Goal: Information Seeking & Learning: Learn about a topic

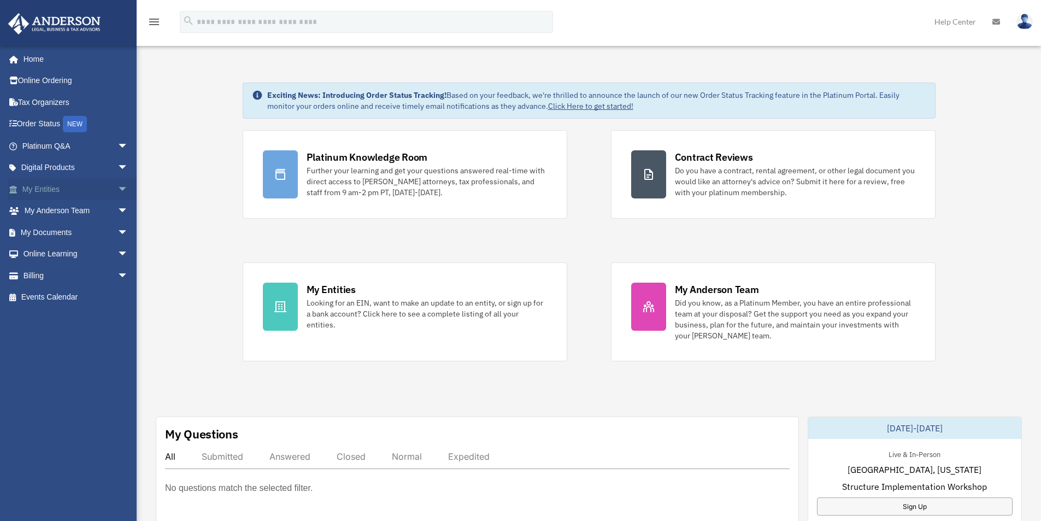
click at [56, 190] on link "My Entities arrow_drop_down" at bounding box center [76, 189] width 137 height 22
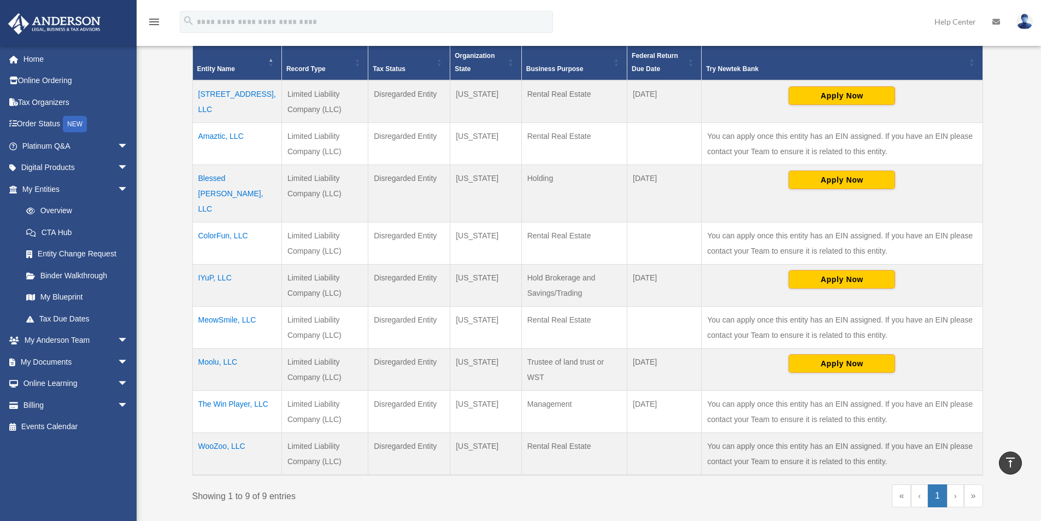
scroll to position [219, 0]
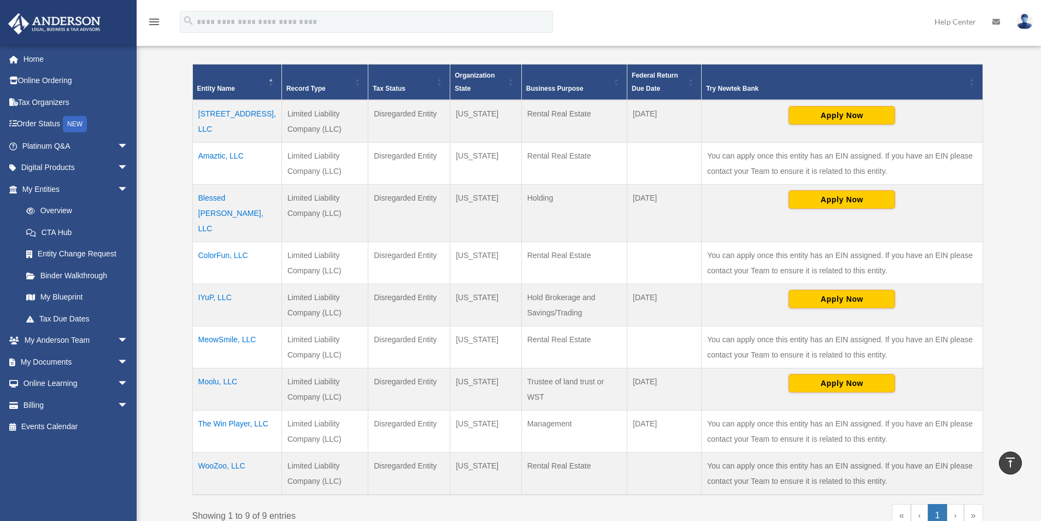
drag, startPoint x: 566, startPoint y: 295, endPoint x: 528, endPoint y: 286, distance: 39.4
click at [528, 286] on td "Hold Brokerage and Savings/Trading" at bounding box center [573, 305] width 105 height 42
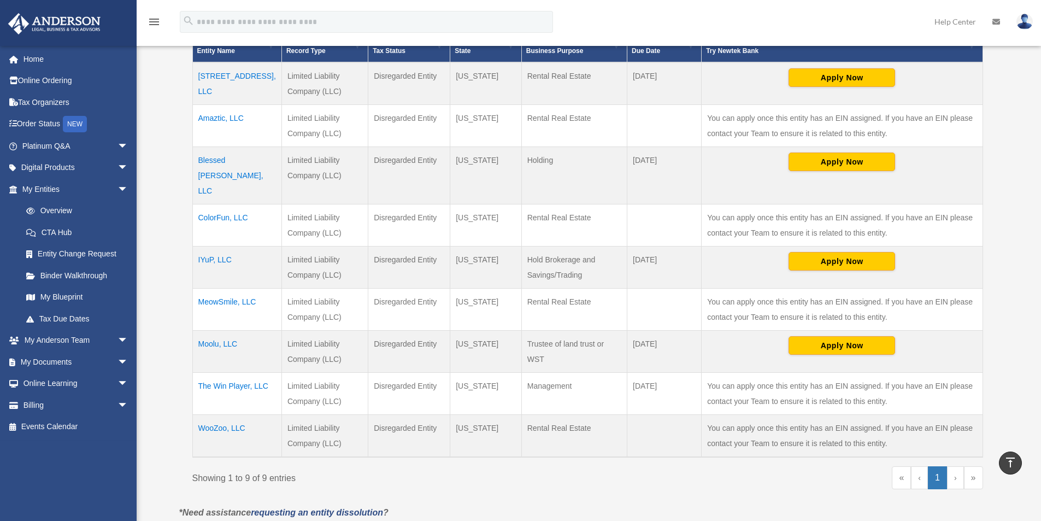
scroll to position [273, 0]
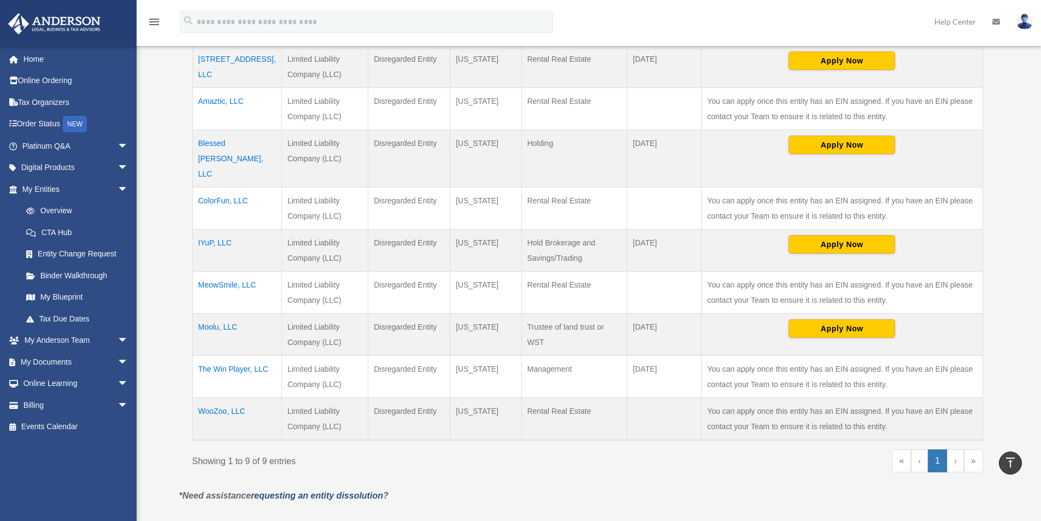
click at [283, 398] on td "Limited Liability Company (LLC)" at bounding box center [324, 419] width 86 height 43
click at [281, 398] on td "Limited Liability Company (LLC)" at bounding box center [324, 419] width 86 height 43
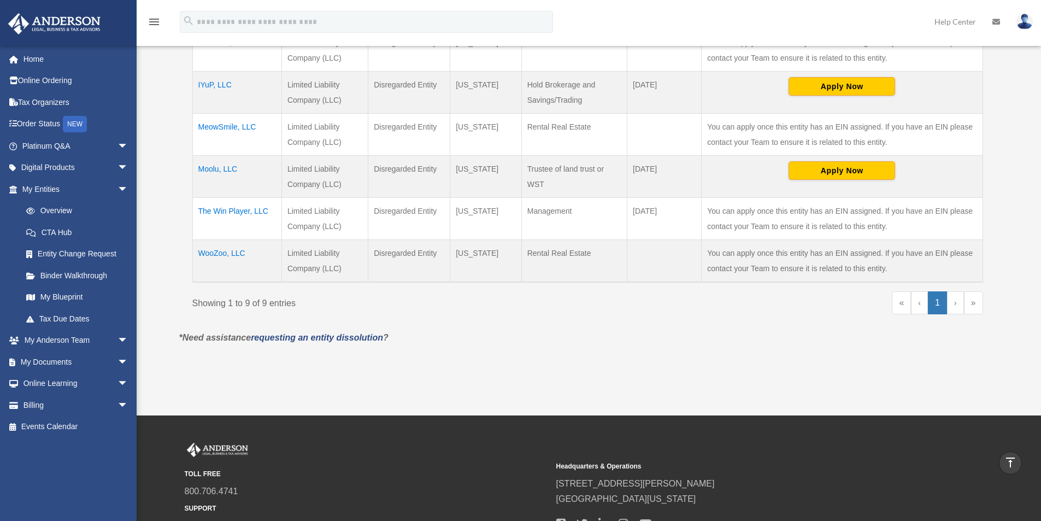
scroll to position [515, 0]
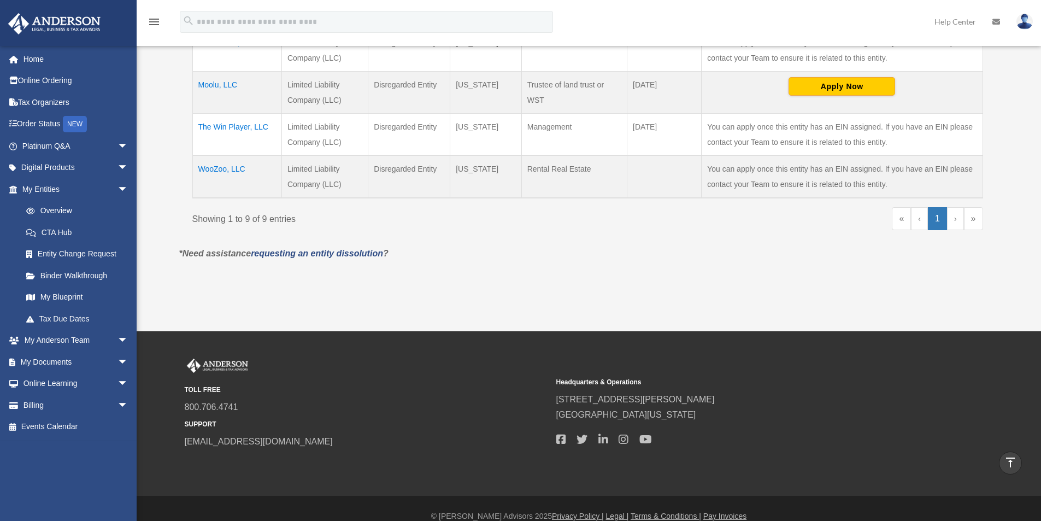
drag, startPoint x: 274, startPoint y: 387, endPoint x: 157, endPoint y: 542, distance: 193.6
click at [157, 520] on html "X Get a chance to win 6 months of Platinum for free just by filling out this su…" at bounding box center [520, 10] width 1041 height 1051
click at [148, 520] on footer "© Anderson Advisors 2025 Privacy Policy | Legal | Terms & Conditions | Pay Invo…" at bounding box center [520, 516] width 1041 height 41
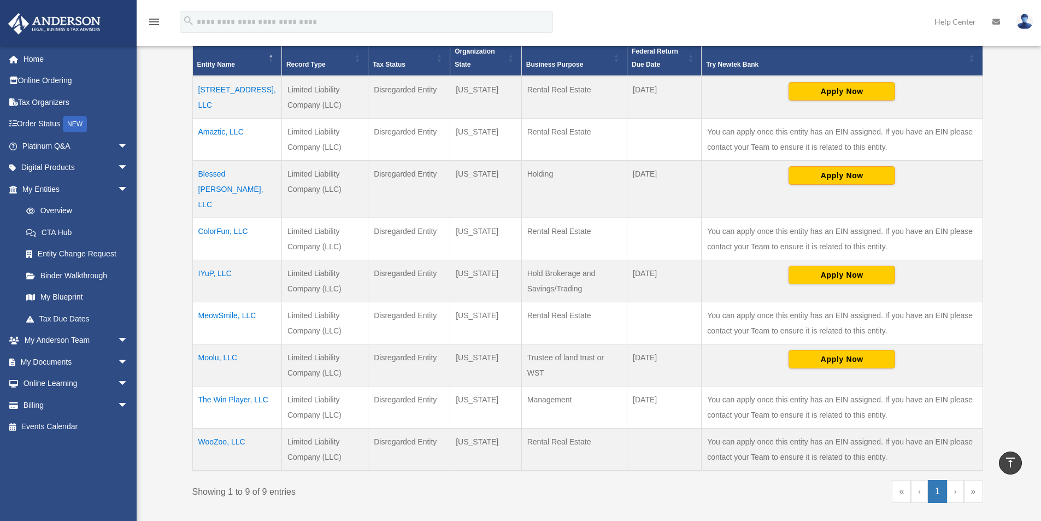
scroll to position [242, 0]
click at [221, 387] on td "The Win Player, LLC" at bounding box center [236, 408] width 89 height 42
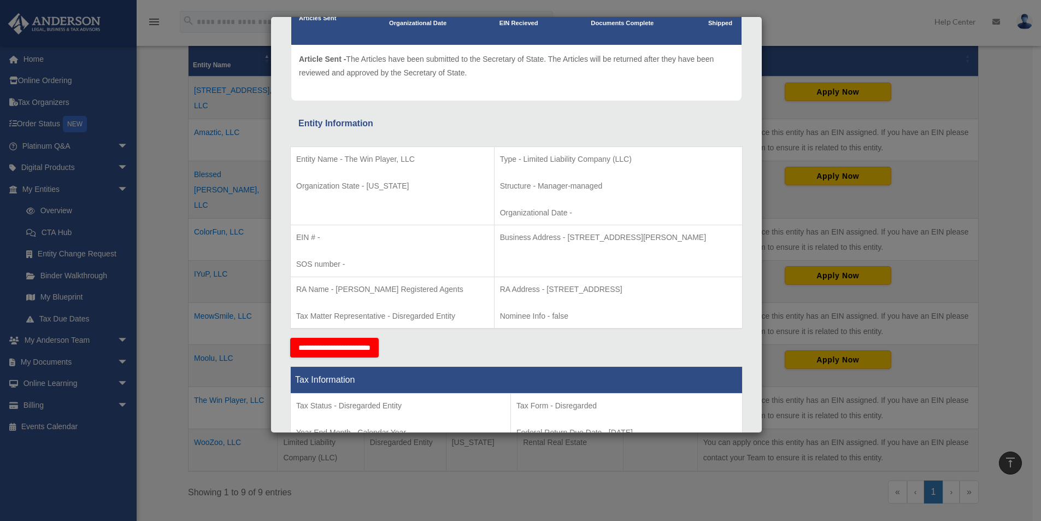
scroll to position [0, 0]
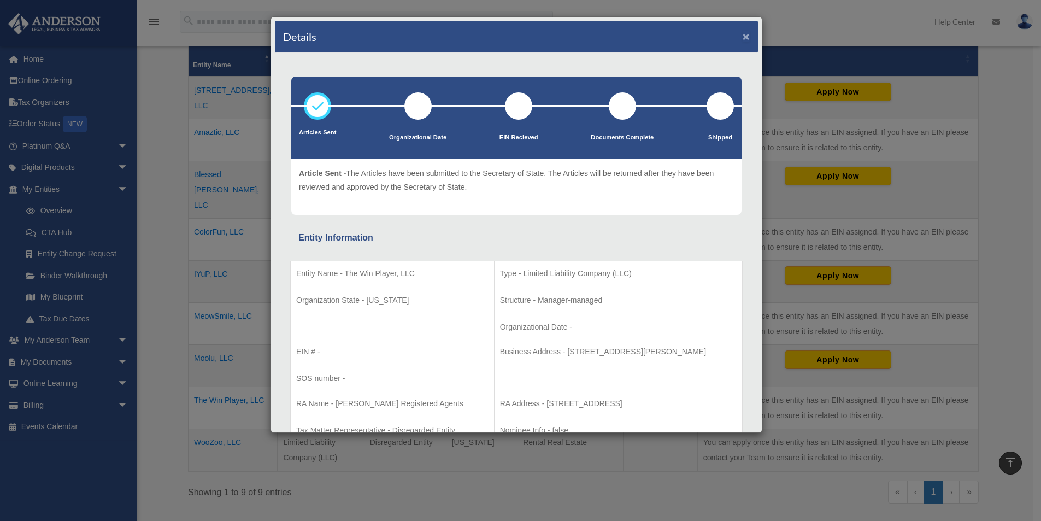
click at [743, 33] on button "×" at bounding box center [746, 36] width 7 height 11
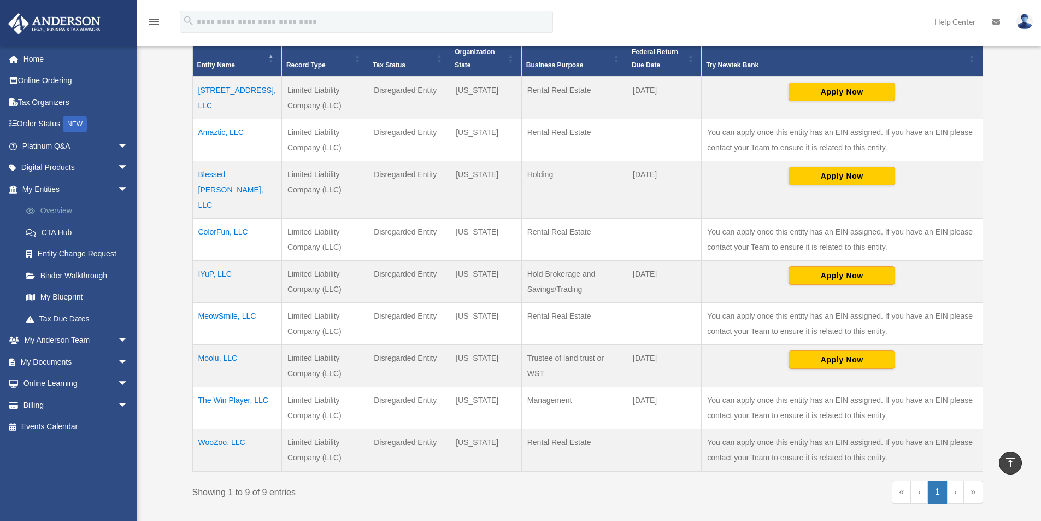
click at [58, 213] on link "Overview" at bounding box center [80, 211] width 130 height 22
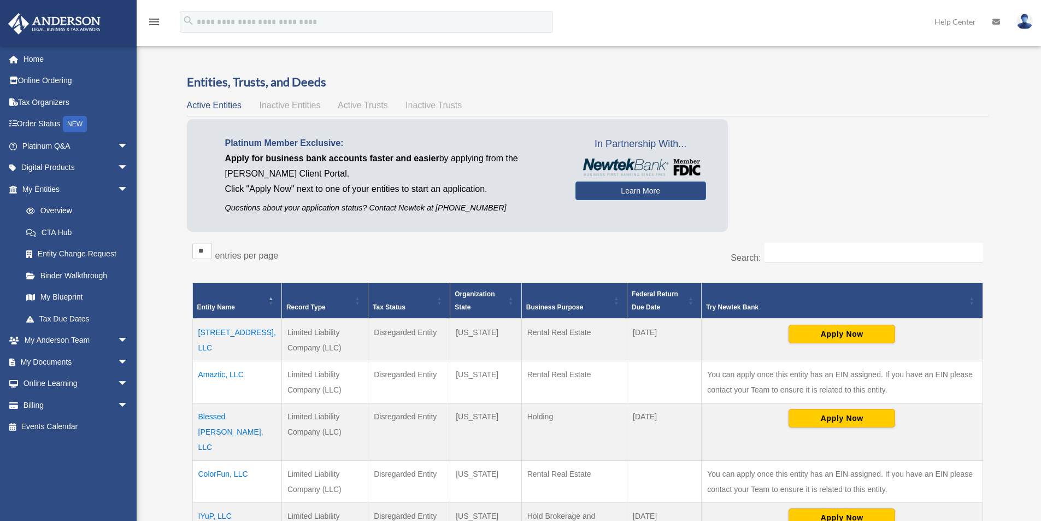
click at [380, 104] on span "Active Trusts" at bounding box center [363, 105] width 50 height 9
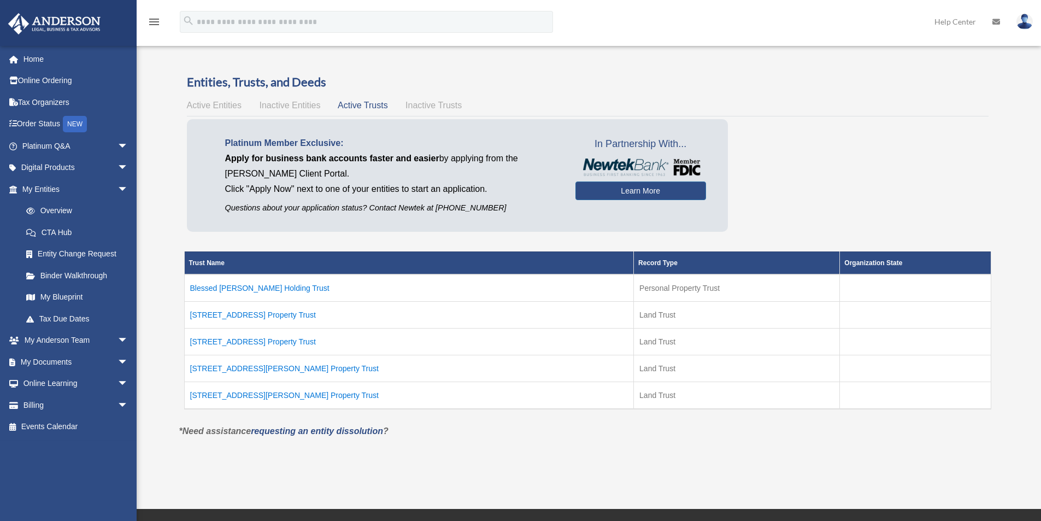
click at [268, 316] on td "21009 Saticoy St Property Trust" at bounding box center [409, 314] width 450 height 27
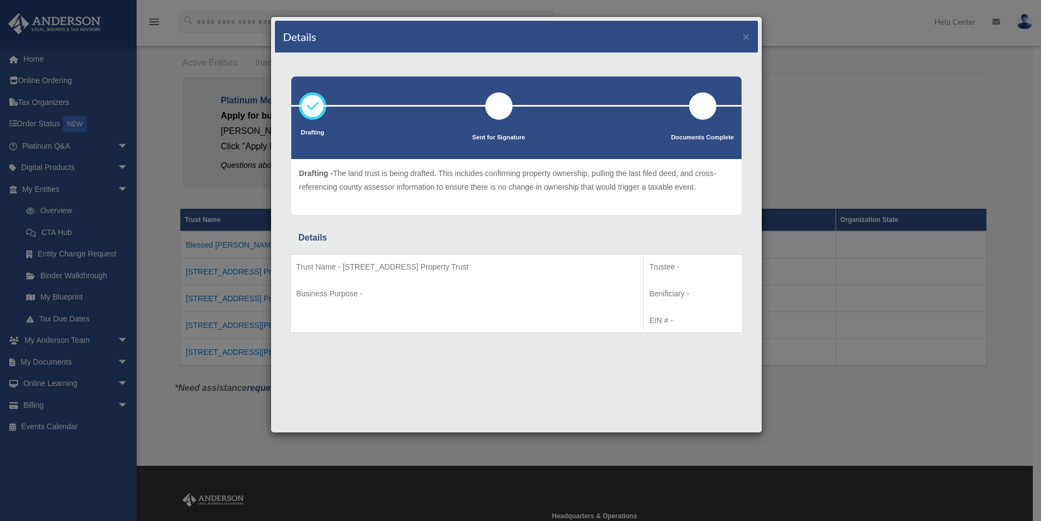
scroll to position [109, 0]
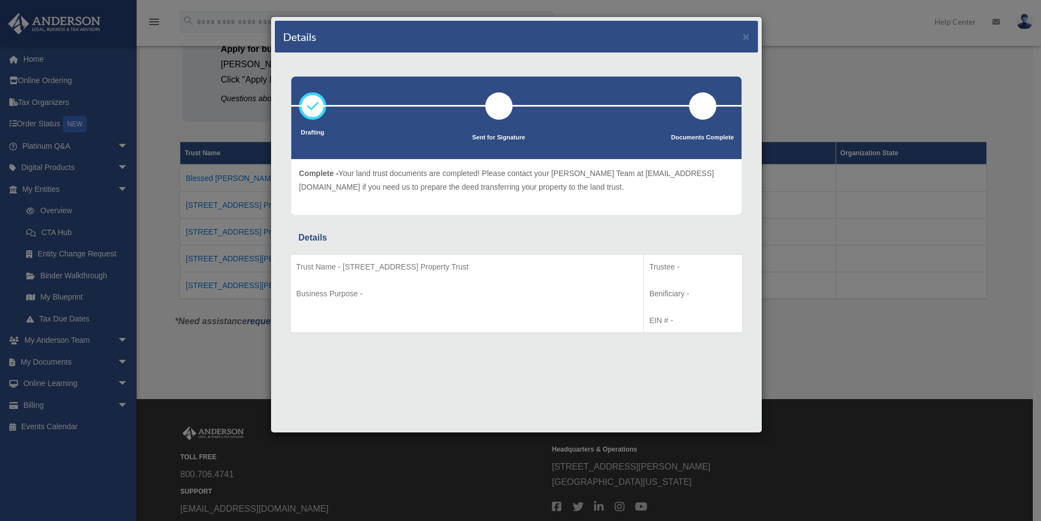
click at [750, 37] on div "Details ×" at bounding box center [516, 37] width 483 height 32
click at [745, 34] on button "×" at bounding box center [746, 36] width 7 height 11
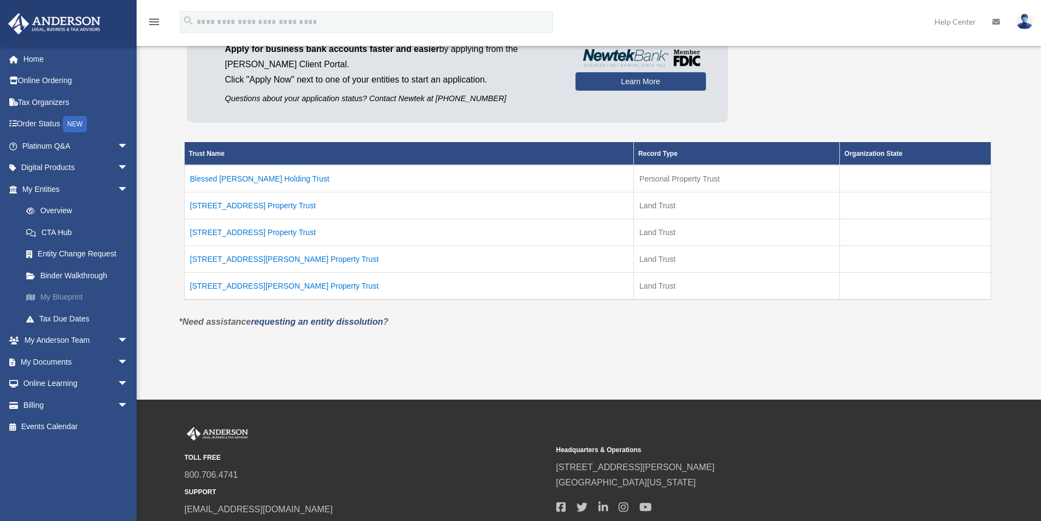
click at [73, 297] on link "My Blueprint" at bounding box center [80, 297] width 130 height 22
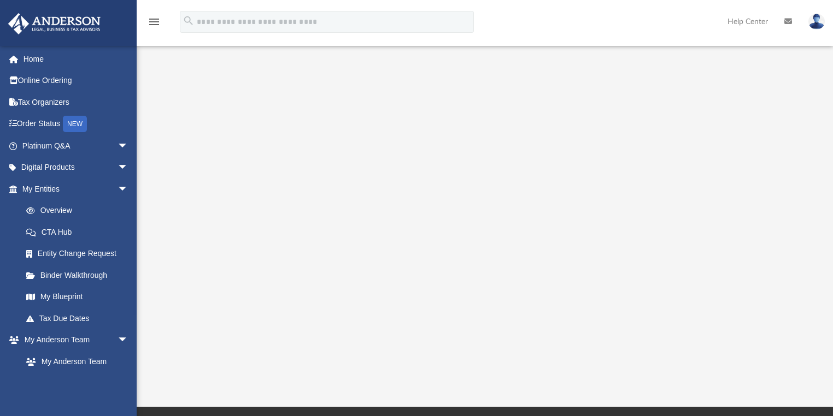
scroll to position [44, 0]
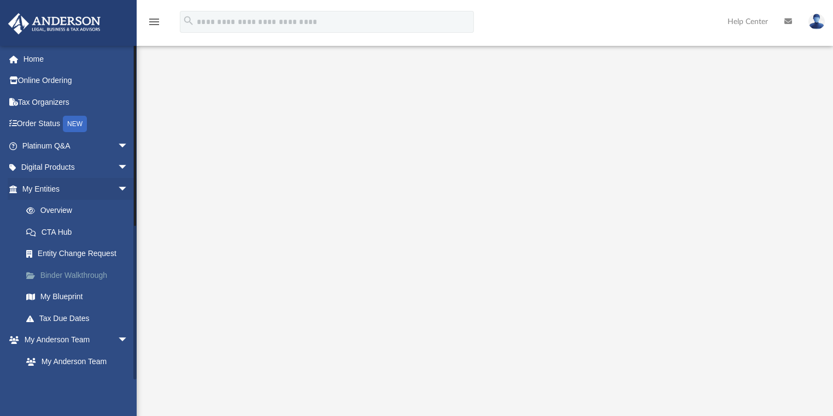
click at [69, 271] on link "Binder Walkthrough" at bounding box center [80, 276] width 130 height 22
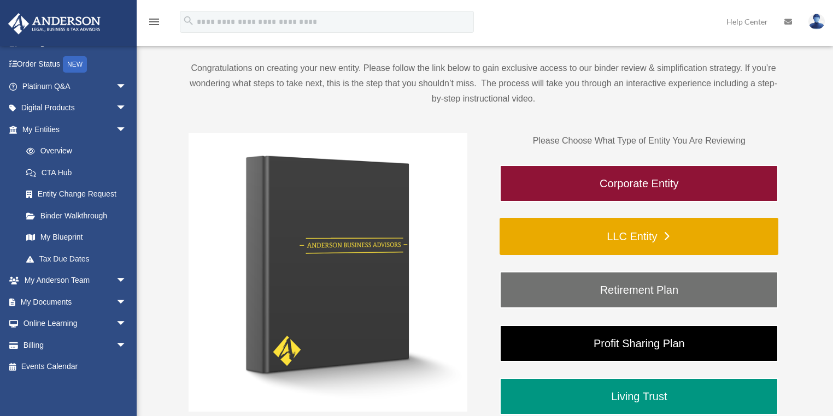
scroll to position [175, 0]
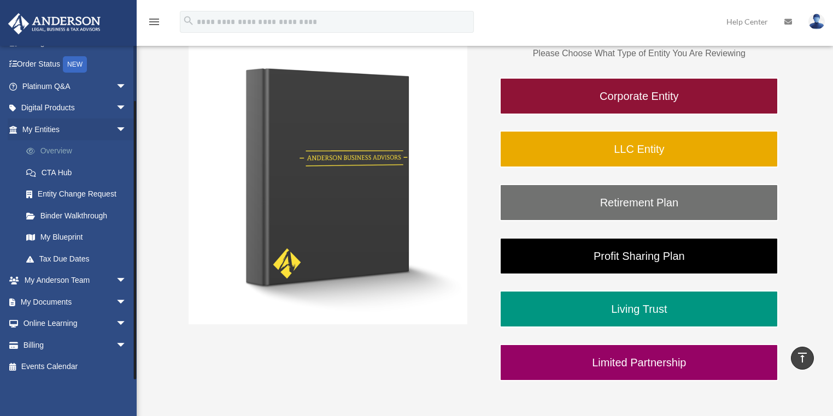
click at [62, 151] on link "Overview" at bounding box center [79, 151] width 128 height 22
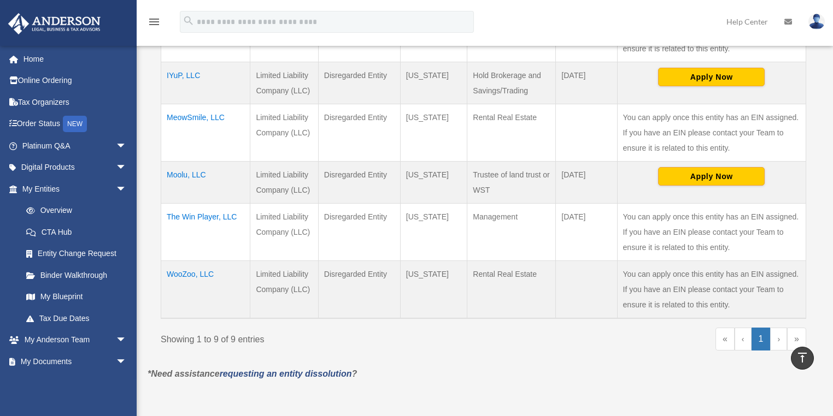
scroll to position [481, 0]
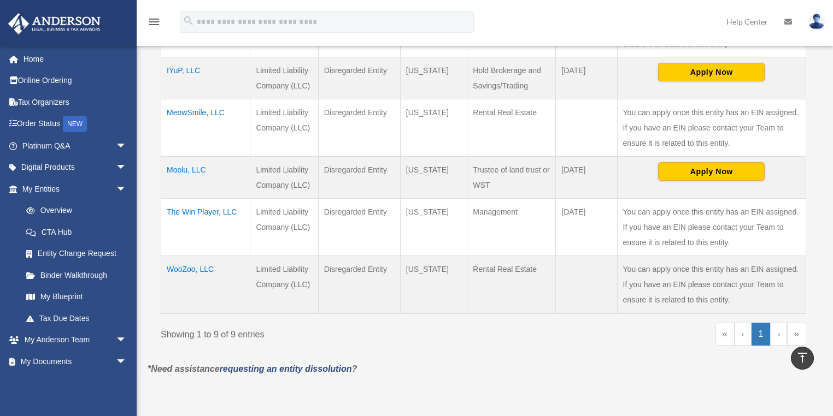
click at [202, 256] on td "WooZoo, LLC" at bounding box center [205, 285] width 89 height 58
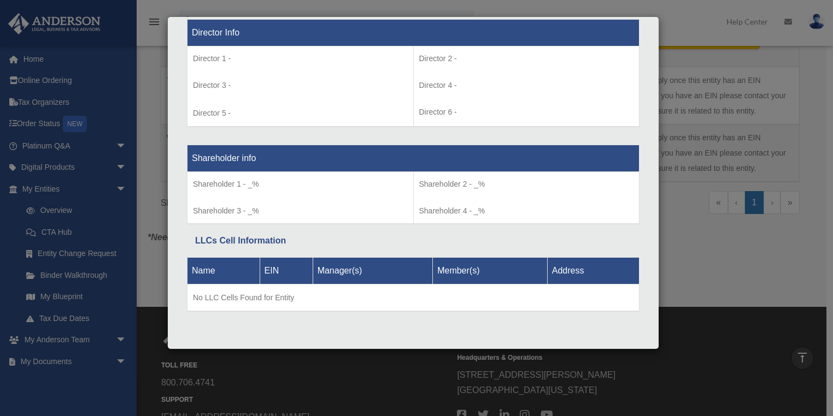
scroll to position [690, 0]
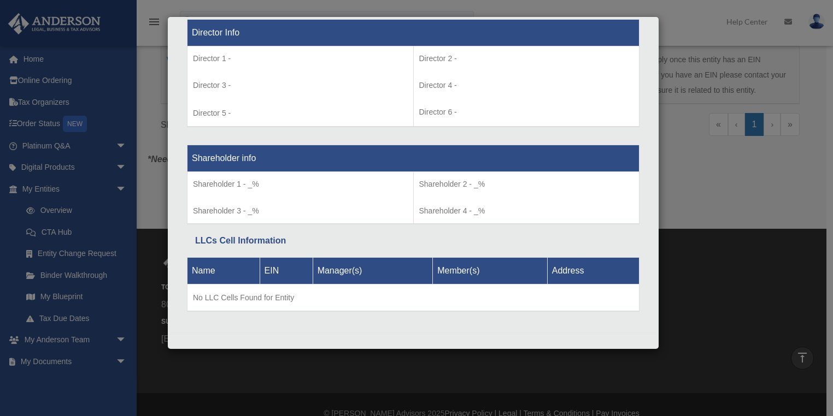
click at [700, 240] on div "Details × Articles Sent Organizational Date" at bounding box center [416, 208] width 833 height 416
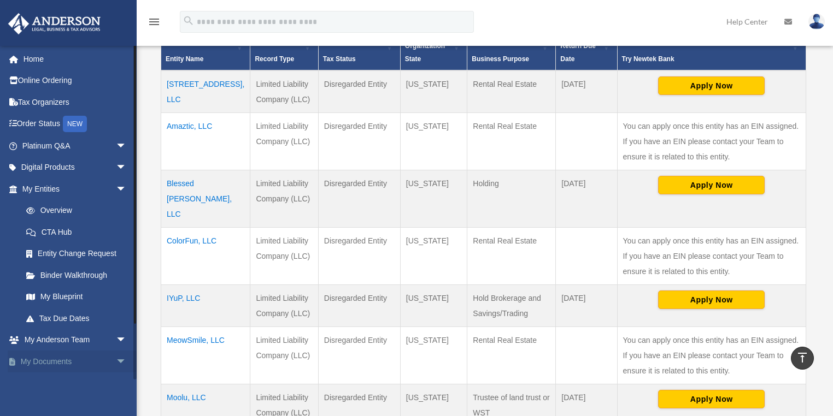
scroll to position [60, 0]
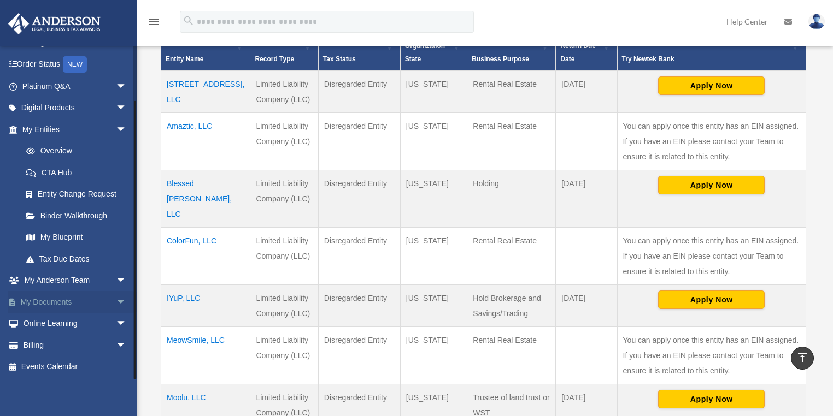
click at [116, 301] on span "arrow_drop_down" at bounding box center [127, 302] width 22 height 22
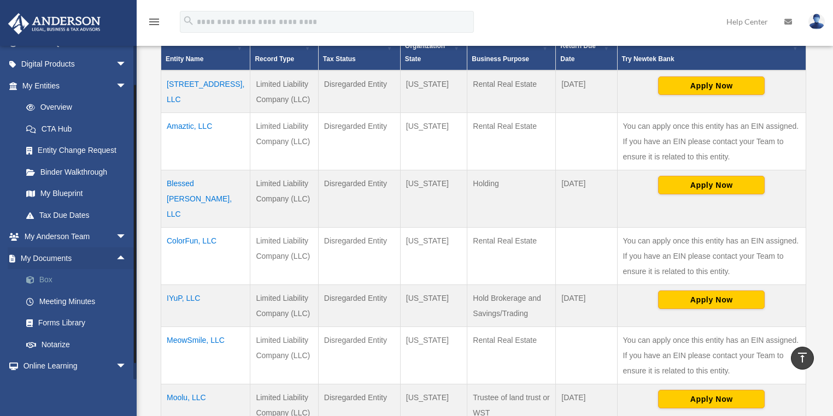
click at [42, 284] on link "Box" at bounding box center [79, 280] width 128 height 22
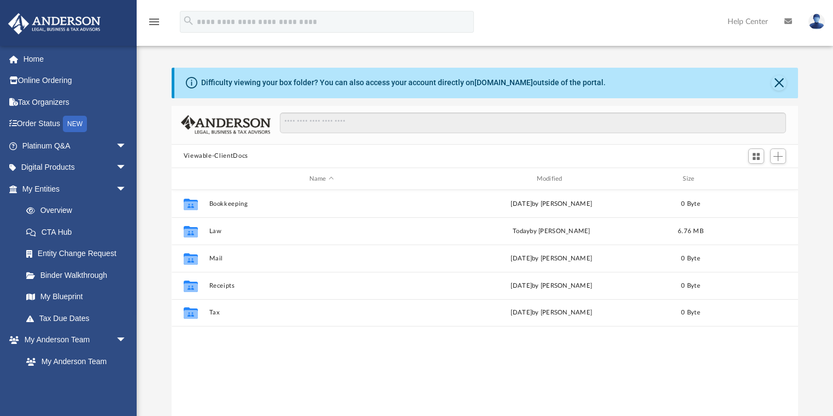
scroll to position [242, 620]
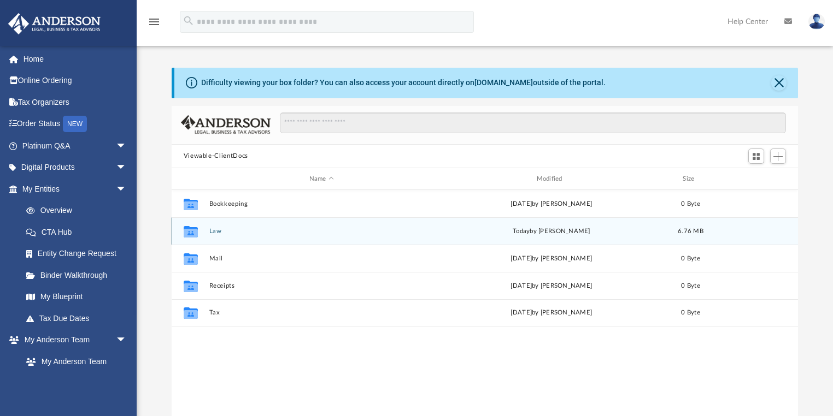
click at [214, 233] on button "Law" at bounding box center [321, 231] width 225 height 7
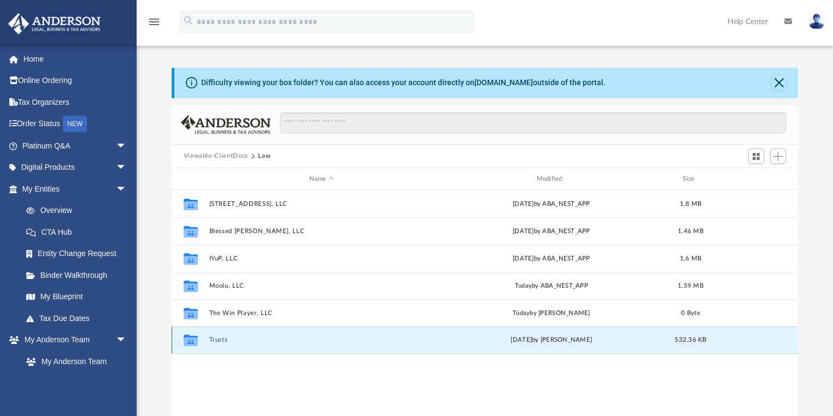
click at [218, 341] on button "Trusts" at bounding box center [321, 340] width 225 height 7
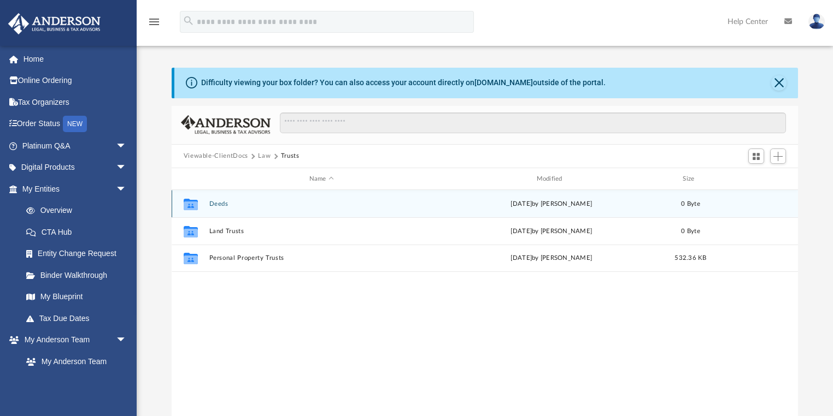
click at [222, 202] on button "Deeds" at bounding box center [321, 204] width 225 height 7
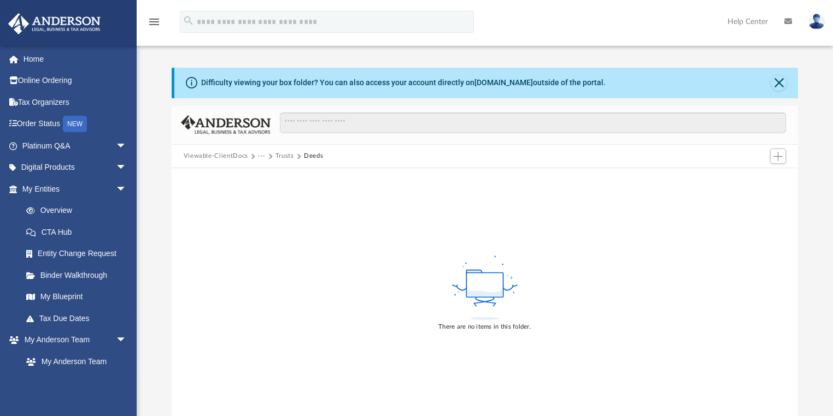
click at [282, 155] on button "Trusts" at bounding box center [284, 156] width 19 height 10
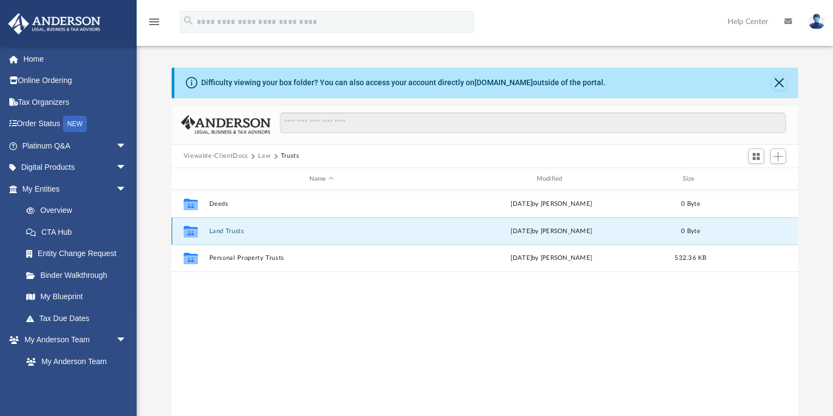
click at [225, 231] on button "Land Trusts" at bounding box center [321, 231] width 225 height 7
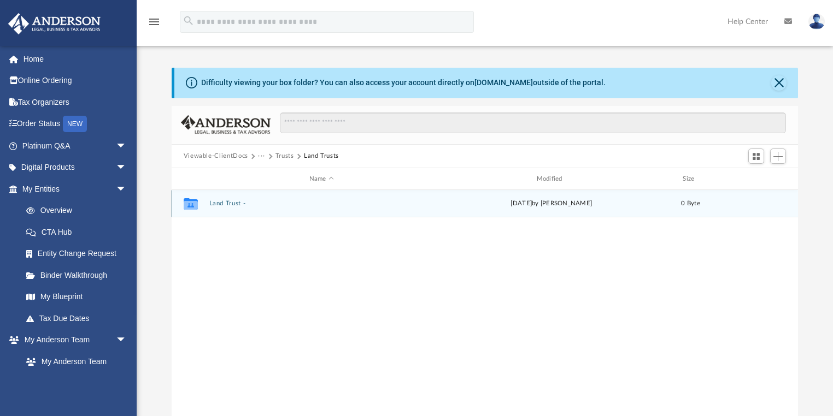
click at [224, 205] on button "Land Trust -" at bounding box center [321, 204] width 225 height 7
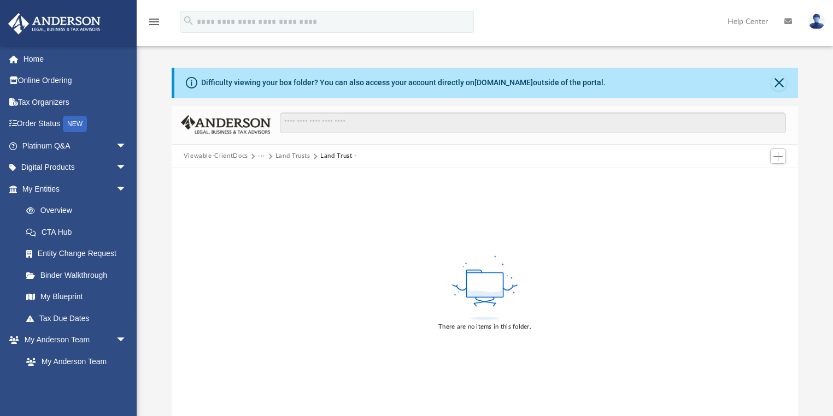
click at [298, 155] on button "Land Trusts" at bounding box center [292, 156] width 35 height 10
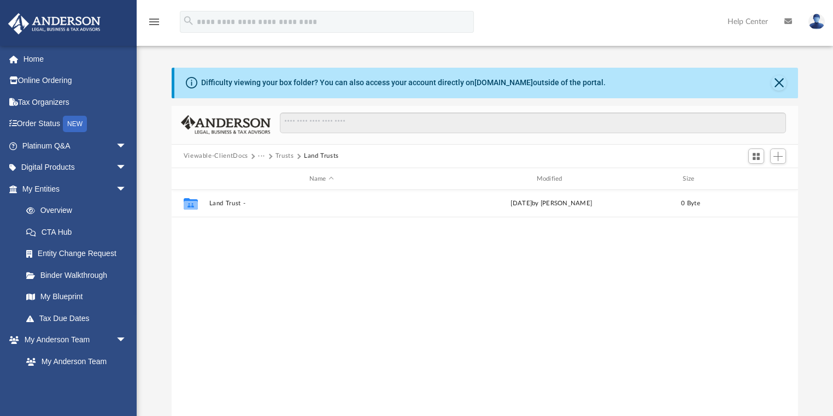
click at [280, 155] on button "Trusts" at bounding box center [284, 156] width 19 height 10
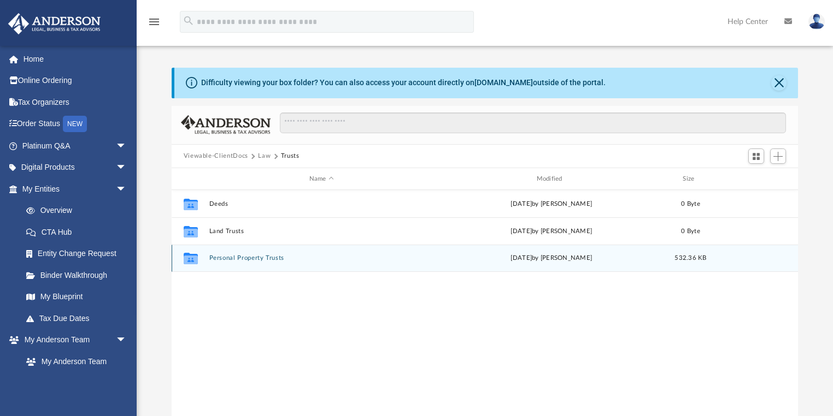
click at [231, 259] on button "Personal Property Trusts" at bounding box center [321, 258] width 225 height 7
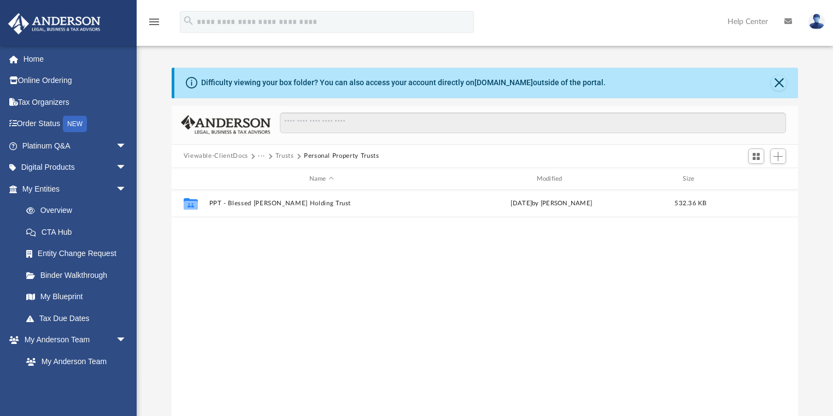
click at [290, 153] on button "Trusts" at bounding box center [284, 156] width 19 height 10
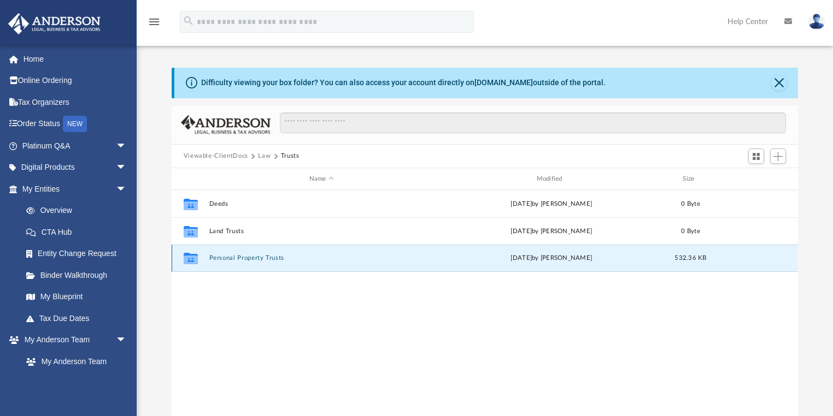
click at [251, 258] on button "Personal Property Trusts" at bounding box center [321, 258] width 225 height 7
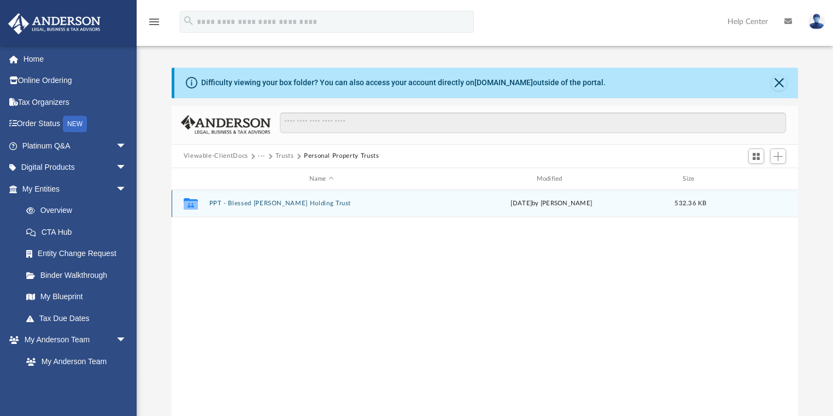
click at [282, 201] on button "PPT - Blessed Dino Doll Holding Trust" at bounding box center [321, 204] width 225 height 7
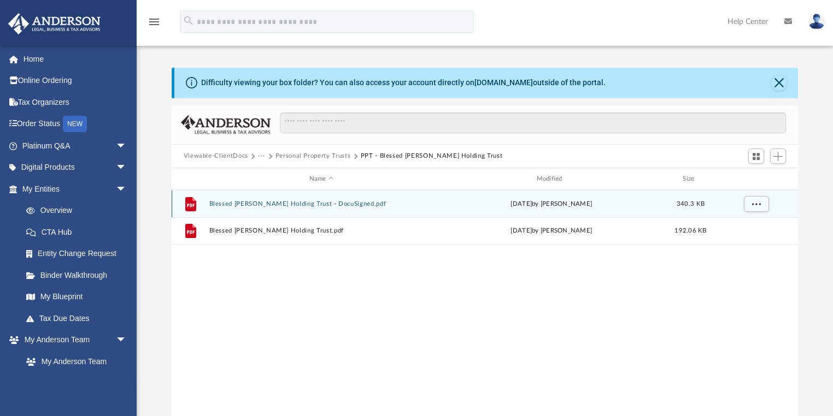
click at [310, 199] on div "File Blessed Dino Doll Holding Trust - DocuSigned.pdf Fri Sep 19 2025 by Ashley…" at bounding box center [485, 203] width 627 height 27
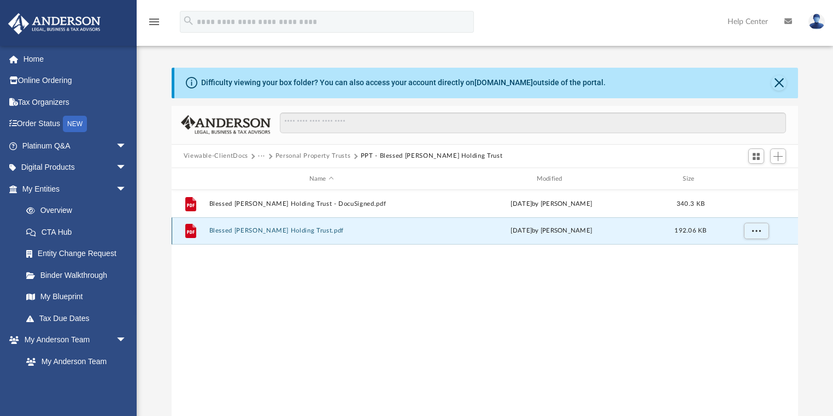
click at [289, 232] on button "Blessed Dino Doll Holding Trust.pdf" at bounding box center [321, 231] width 225 height 7
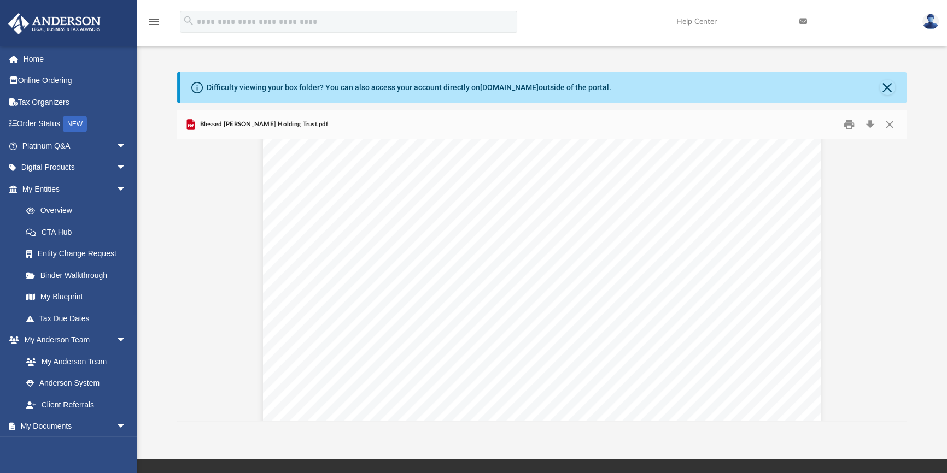
scroll to position [10518, 0]
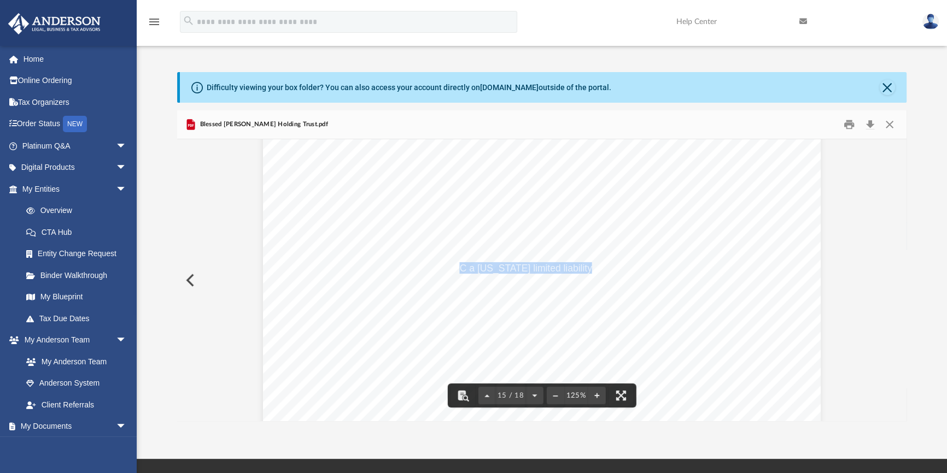
drag, startPoint x: 572, startPoint y: 269, endPoint x: 432, endPoint y: 265, distance: 140.0
click at [432, 265] on span "Blessed Dino Doll, LLC a Wyoming limited liability company" at bounding box center [480, 268] width 304 height 10
click at [459, 273] on div "Blessed Dino Doll Holding Trust Page 13 of 13 Section 6.10 Binding Effect The t…" at bounding box center [541, 220] width 557 height 721
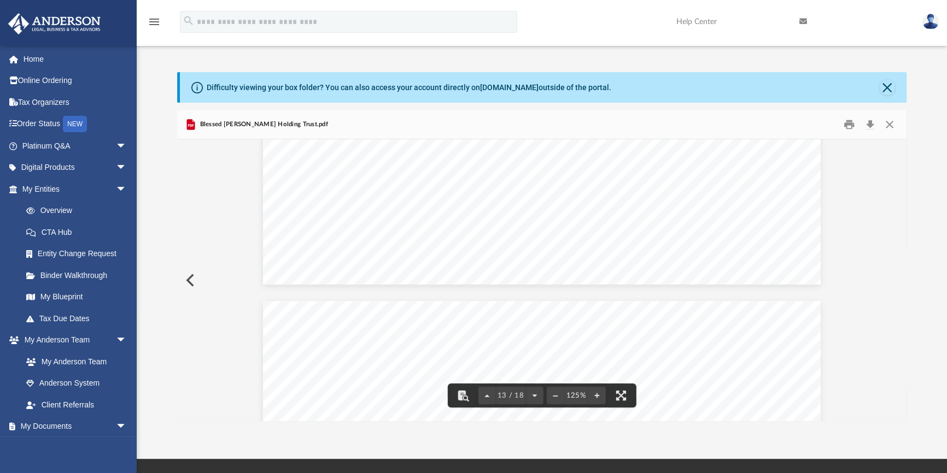
scroll to position [9375, 0]
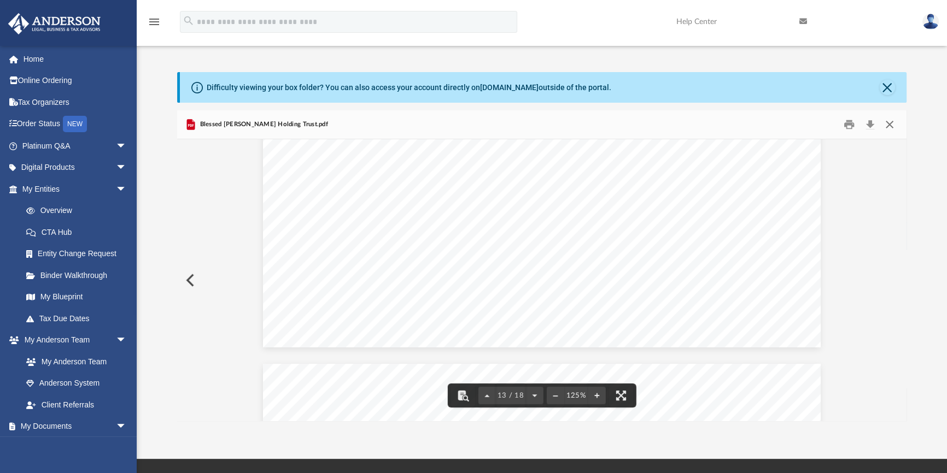
click at [839, 129] on button "Close" at bounding box center [889, 124] width 20 height 17
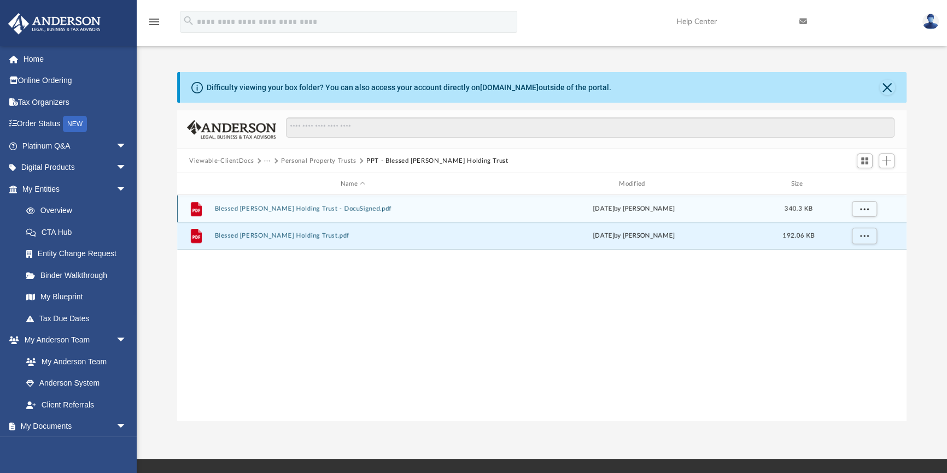
click at [336, 207] on button "Blessed Dino Doll Holding Trust - DocuSigned.pdf" at bounding box center [353, 208] width 276 height 7
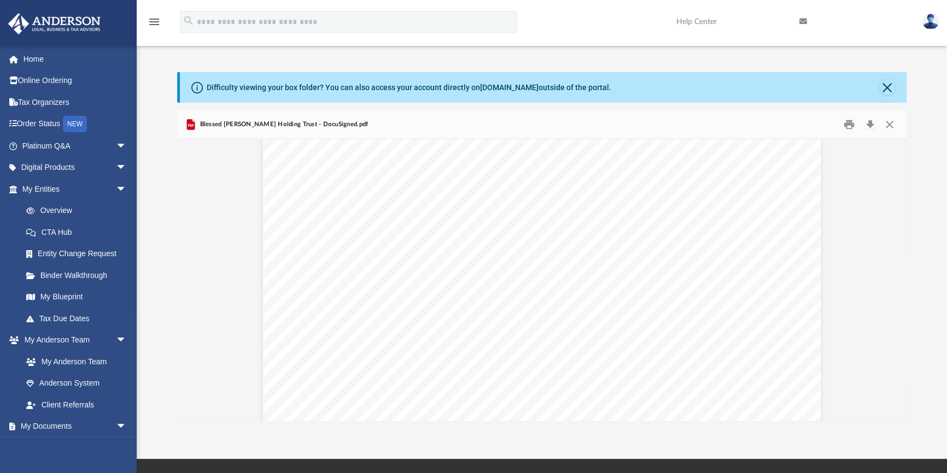
scroll to position [12998, 0]
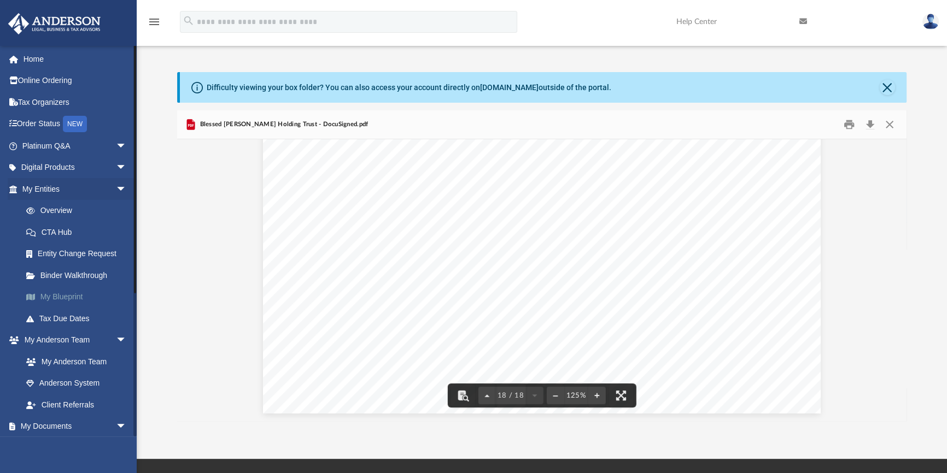
click at [58, 293] on link "My Blueprint" at bounding box center [79, 297] width 128 height 22
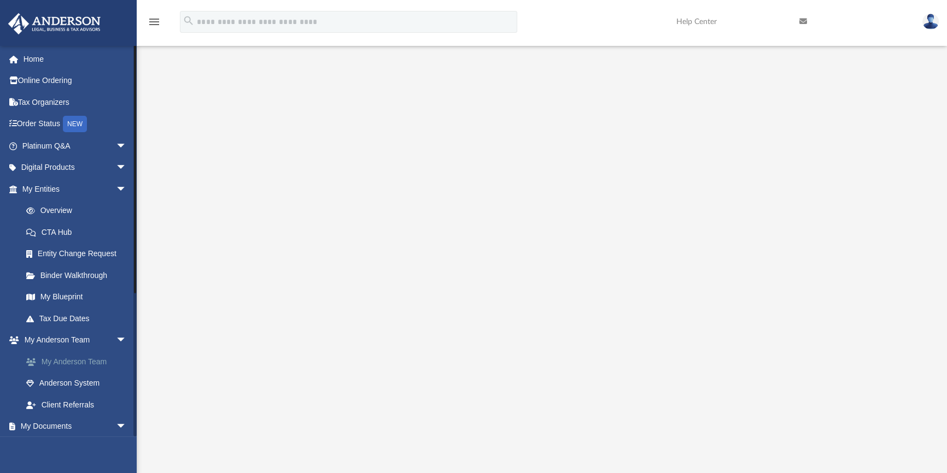
click at [77, 355] on link "My Anderson Team" at bounding box center [79, 362] width 128 height 22
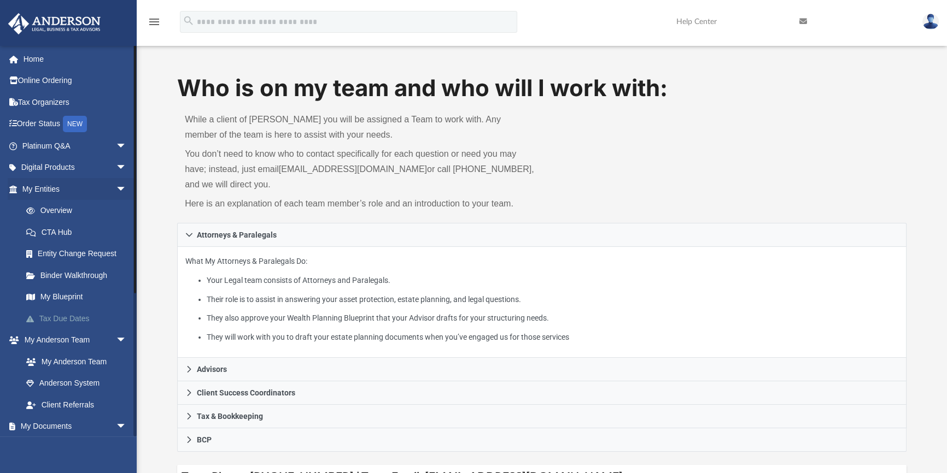
click at [67, 318] on link "Tax Due Dates" at bounding box center [79, 319] width 128 height 22
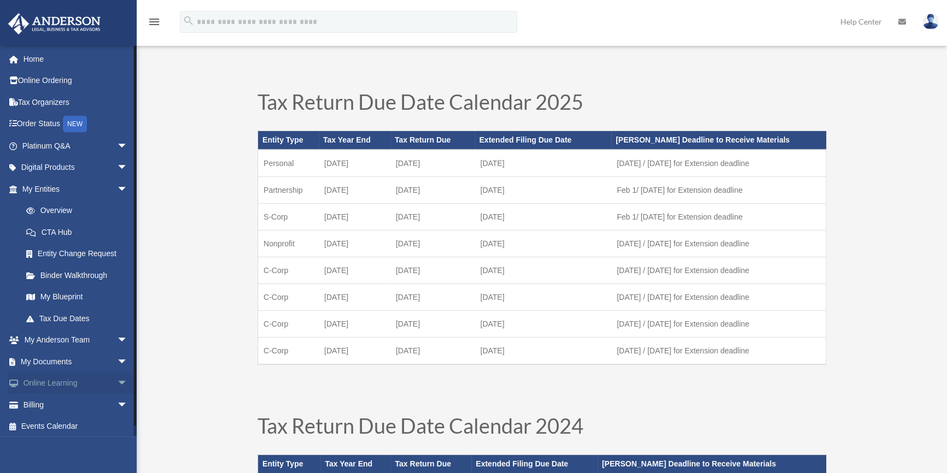
click at [60, 384] on link "Online Learning arrow_drop_down" at bounding box center [76, 384] width 137 height 22
click at [51, 363] on link "My Documents arrow_drop_down" at bounding box center [76, 362] width 137 height 22
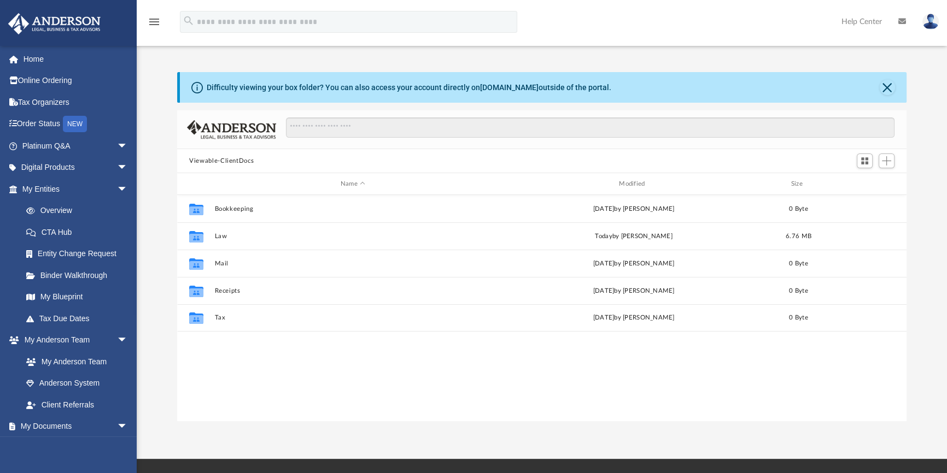
scroll to position [240, 721]
click at [316, 381] on div "Collaborated Folder Bookkeeping [DATE] by [PERSON_NAME] 0 Byte Collaborated Fol…" at bounding box center [541, 308] width 729 height 226
click at [888, 164] on span "Add" at bounding box center [886, 160] width 9 height 9
click at [870, 197] on li "New Folder" at bounding box center [871, 199] width 35 height 11
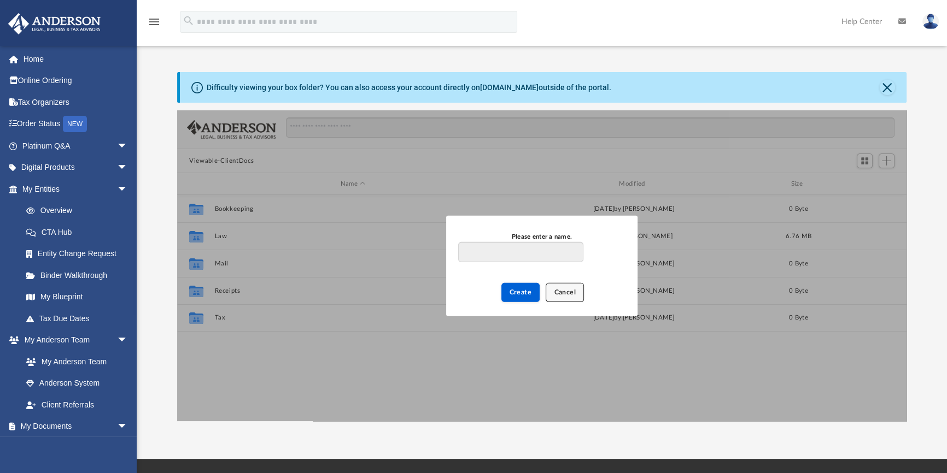
click at [558, 294] on span "Cancel" at bounding box center [565, 292] width 22 height 7
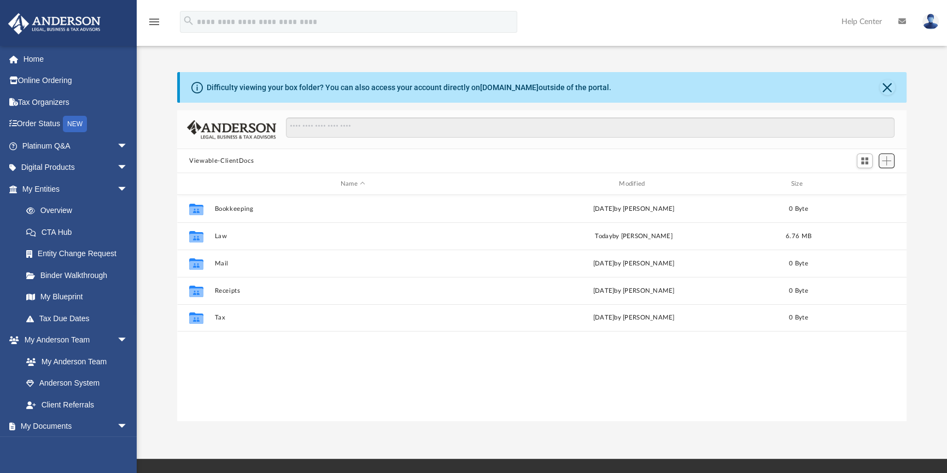
click at [884, 164] on span "Add" at bounding box center [886, 160] width 9 height 9
click at [866, 198] on li "New Folder" at bounding box center [871, 199] width 35 height 11
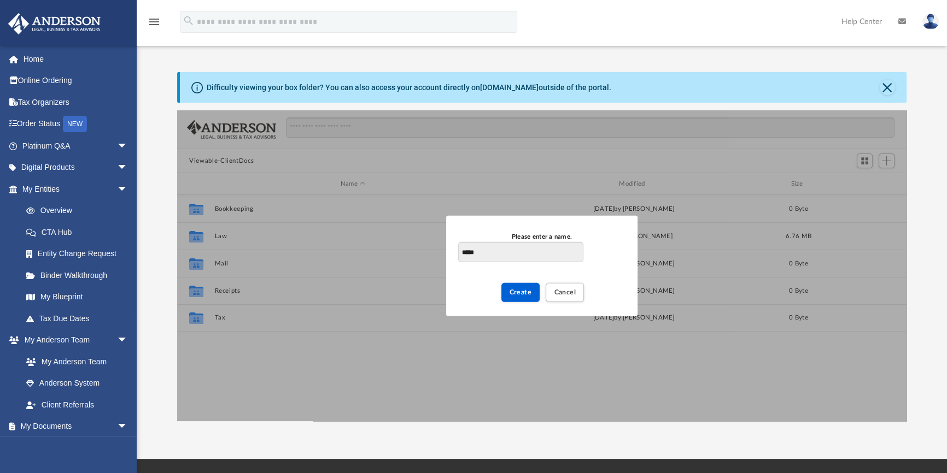
type input "*****"
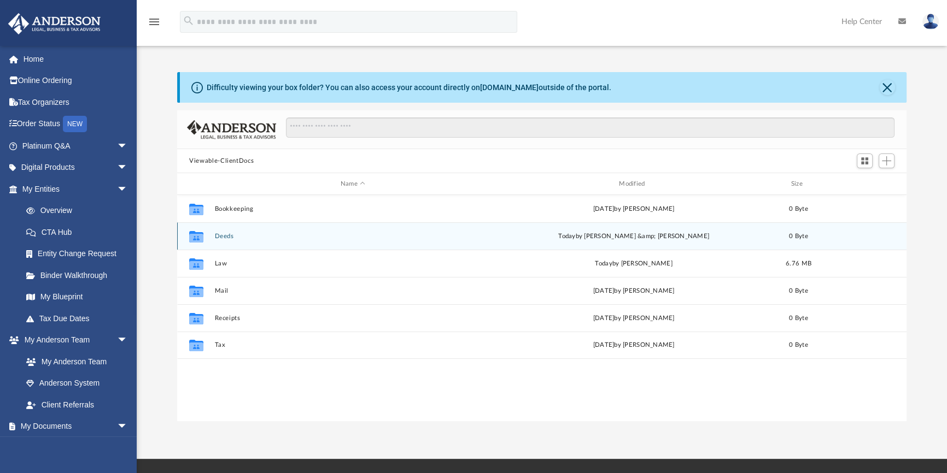
click at [218, 236] on button "Deeds" at bounding box center [353, 236] width 276 height 7
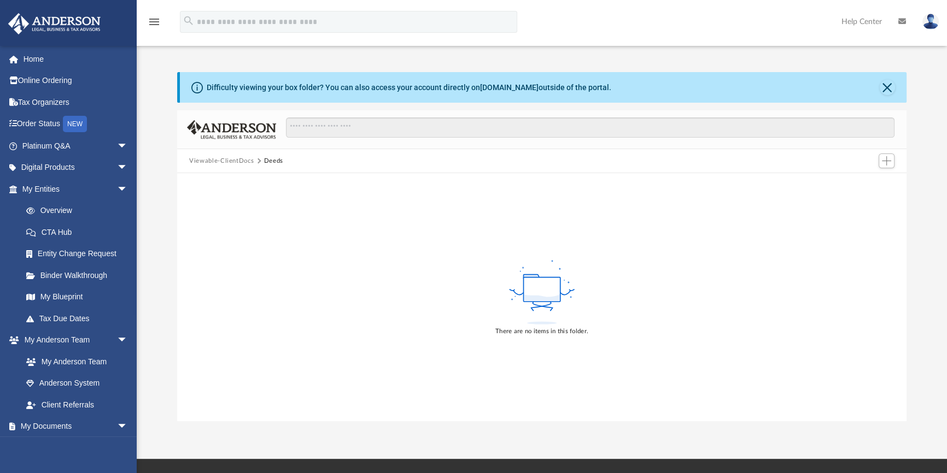
drag, startPoint x: 264, startPoint y: 163, endPoint x: 237, endPoint y: 298, distance: 138.2
click at [237, 298] on div "There are no items in this folder." at bounding box center [541, 297] width 729 height 248
click at [889, 160] on span "Add" at bounding box center [886, 160] width 9 height 9
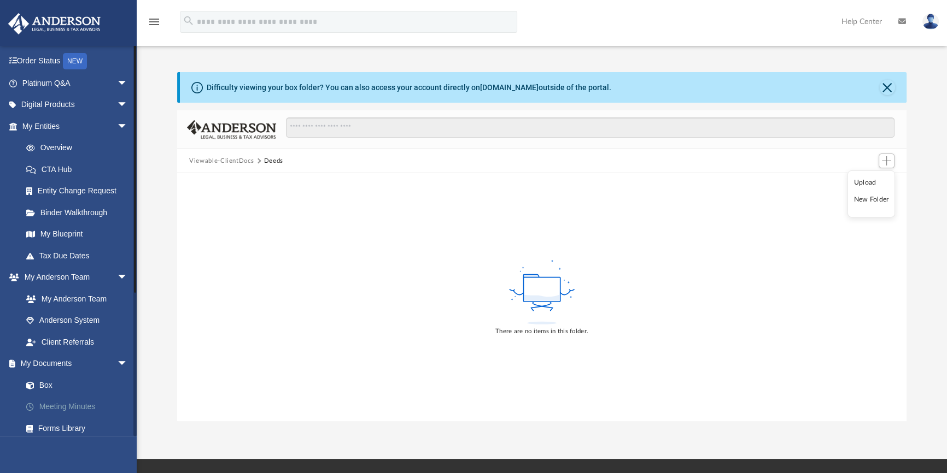
scroll to position [99, 0]
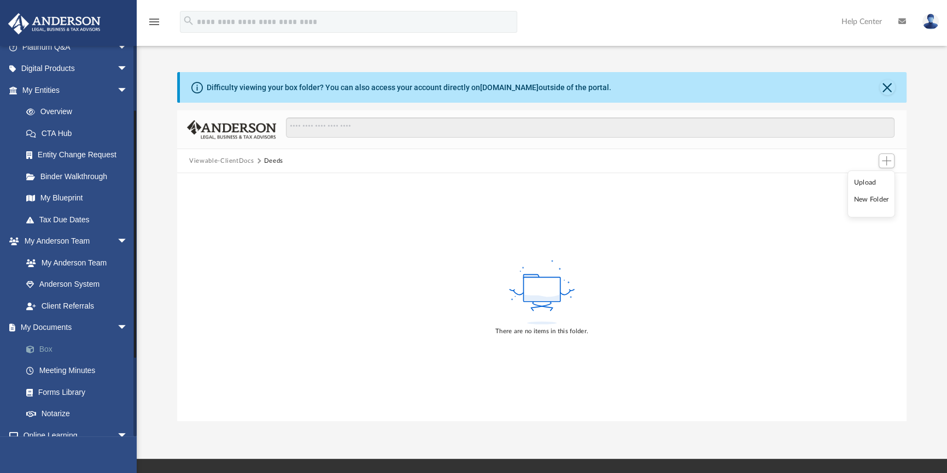
click at [50, 348] on link "Box" at bounding box center [79, 349] width 129 height 22
click at [62, 368] on link "Meeting Minutes" at bounding box center [79, 371] width 129 height 22
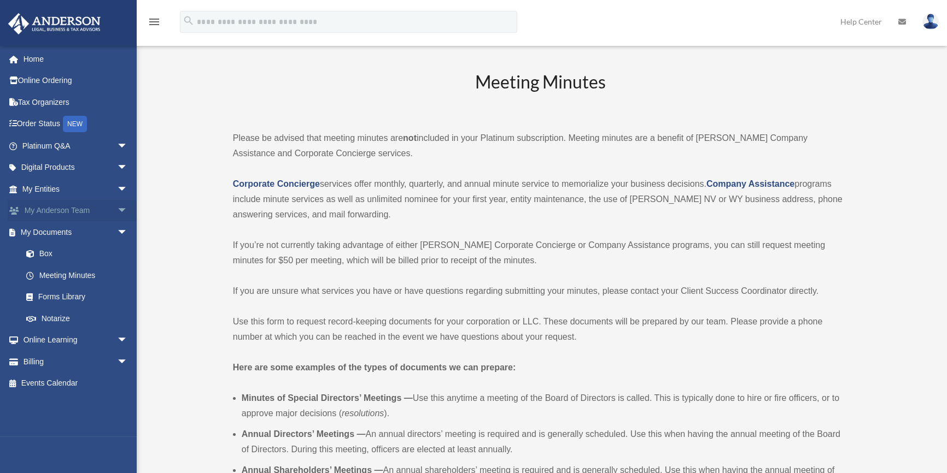
click at [60, 213] on link "My Anderson Team arrow_drop_down" at bounding box center [76, 211] width 137 height 22
click at [66, 186] on link "My Entities arrow_drop_down" at bounding box center [76, 189] width 137 height 22
click at [43, 187] on link "My Entities arrow_drop_down" at bounding box center [76, 189] width 137 height 22
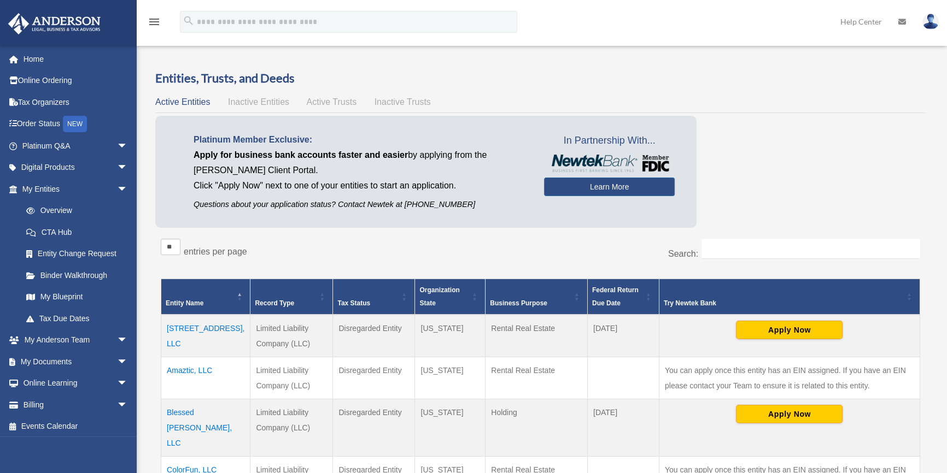
click at [340, 101] on span "Active Trusts" at bounding box center [332, 101] width 50 height 9
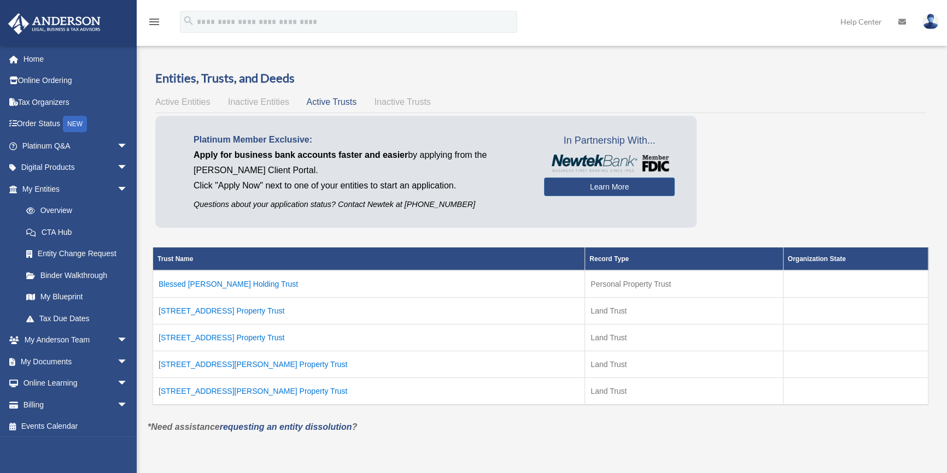
click at [403, 110] on div "Entities, Trusts, and Deeds Active Entities Inactive Entities Active Trusts Ina…" at bounding box center [540, 245] width 770 height 350
click at [388, 101] on span "Inactive Trusts" at bounding box center [402, 101] width 56 height 9
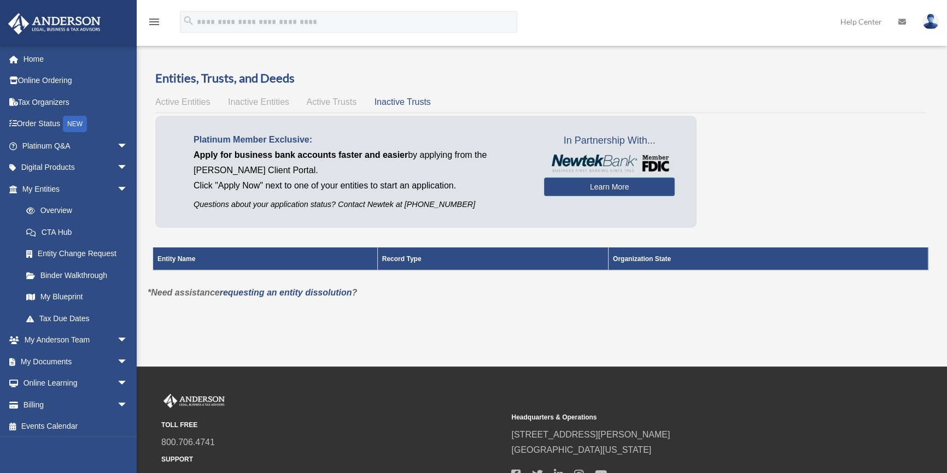
click at [248, 104] on span "Inactive Entities" at bounding box center [258, 101] width 61 height 9
click at [329, 100] on span "Active Trusts" at bounding box center [332, 101] width 50 height 9
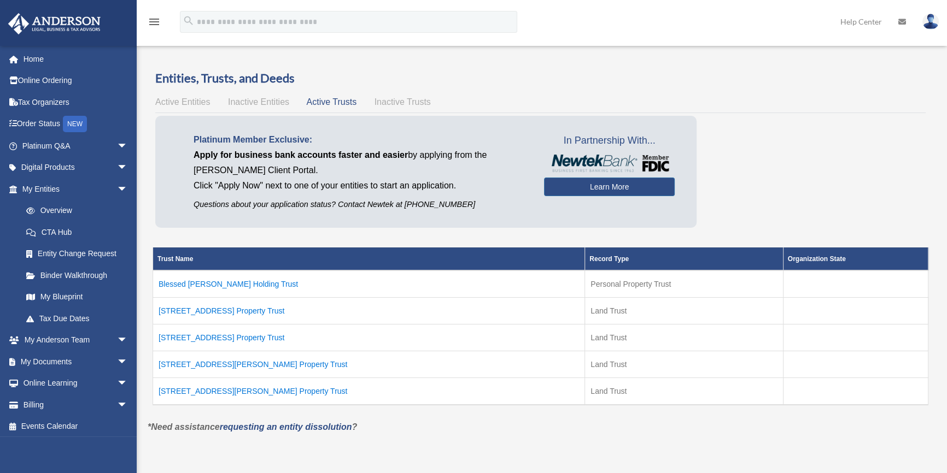
click at [245, 312] on td "[STREET_ADDRESS] Property Trust" at bounding box center [369, 310] width 432 height 27
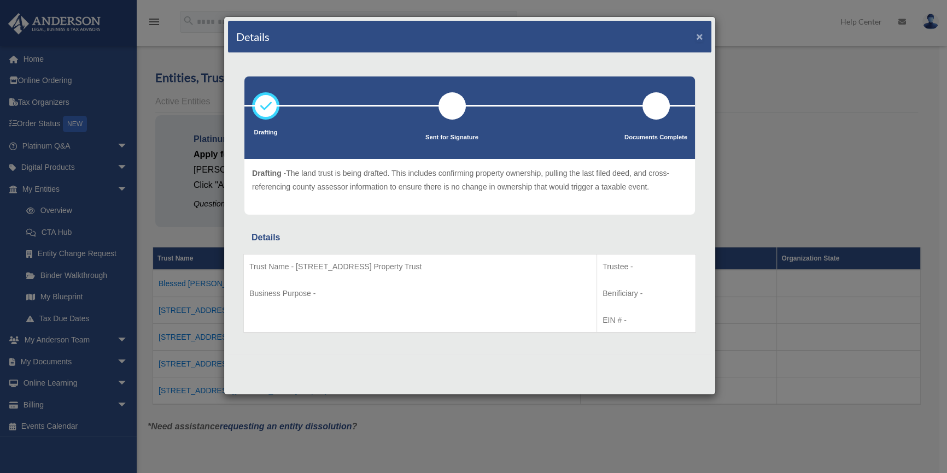
click at [698, 32] on button "×" at bounding box center [699, 36] width 7 height 11
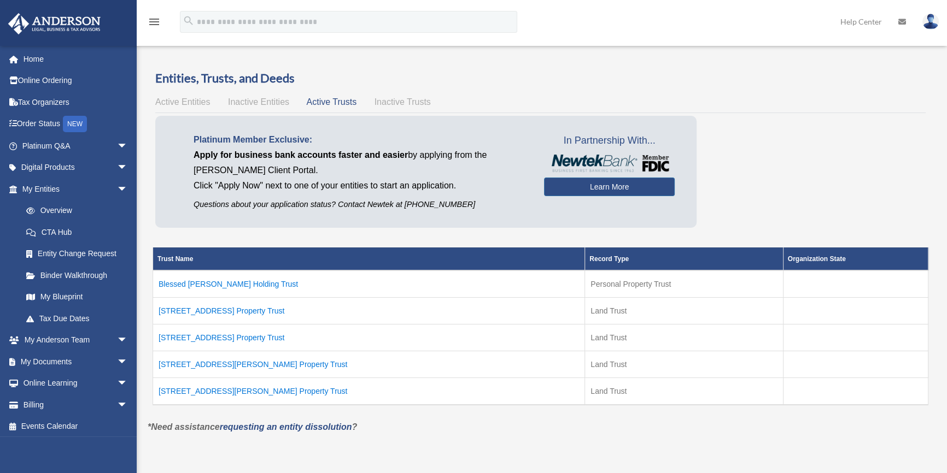
click at [221, 363] on td "22018 Cantara St Property Trust" at bounding box center [369, 364] width 432 height 27
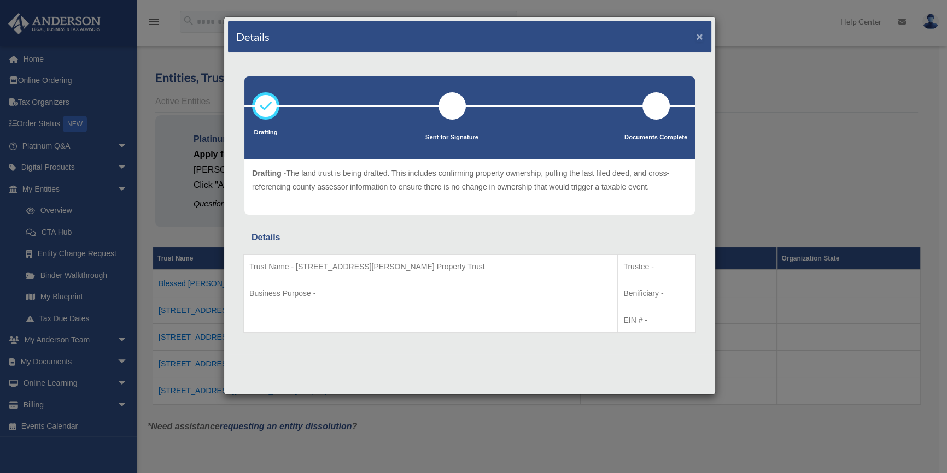
click at [698, 35] on button "×" at bounding box center [699, 36] width 7 height 11
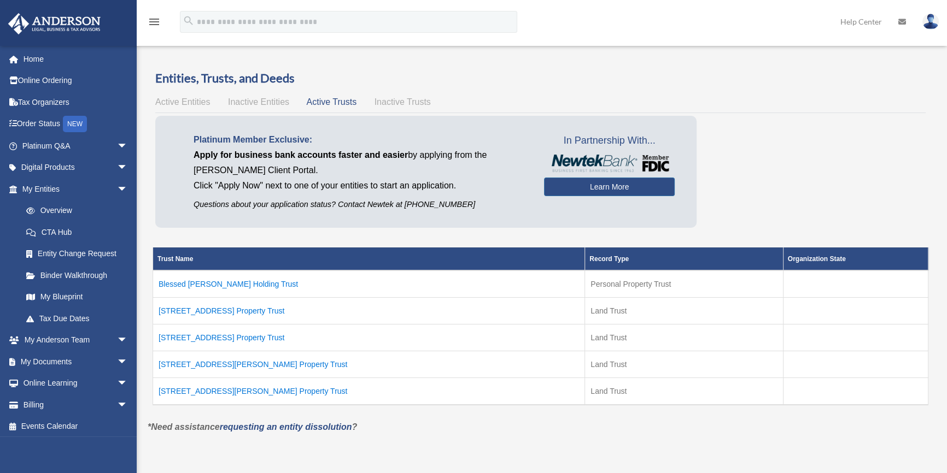
scroll to position [99, 0]
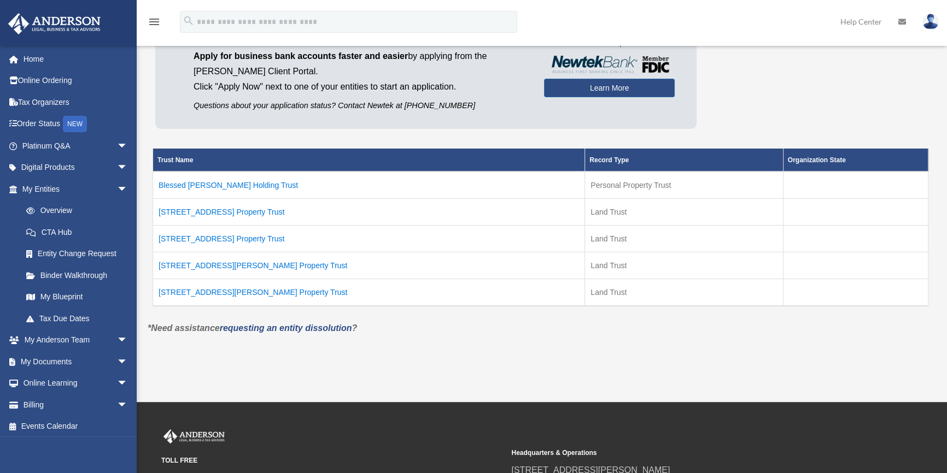
click at [251, 242] on td "22040 Strathem St Unit 9 Property Trust" at bounding box center [369, 238] width 432 height 27
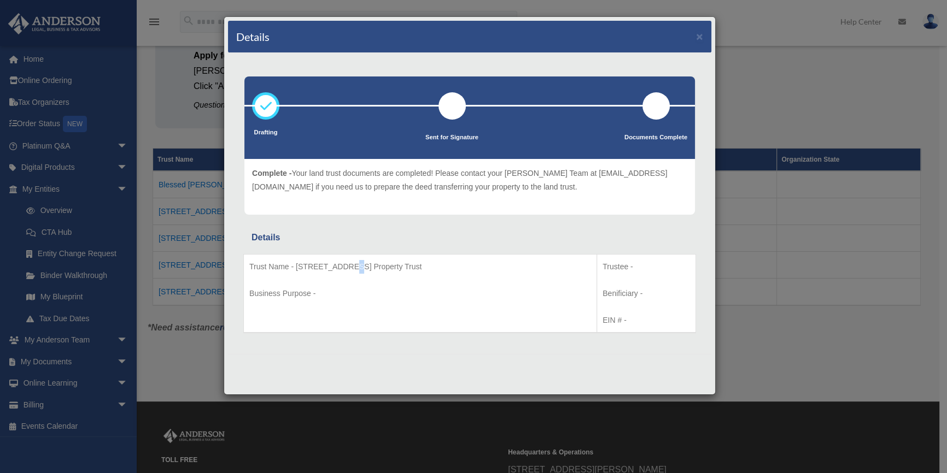
click at [349, 265] on p "Trust Name - 22040 Strathem St Unit 9 Property Trust" at bounding box center [420, 267] width 342 height 14
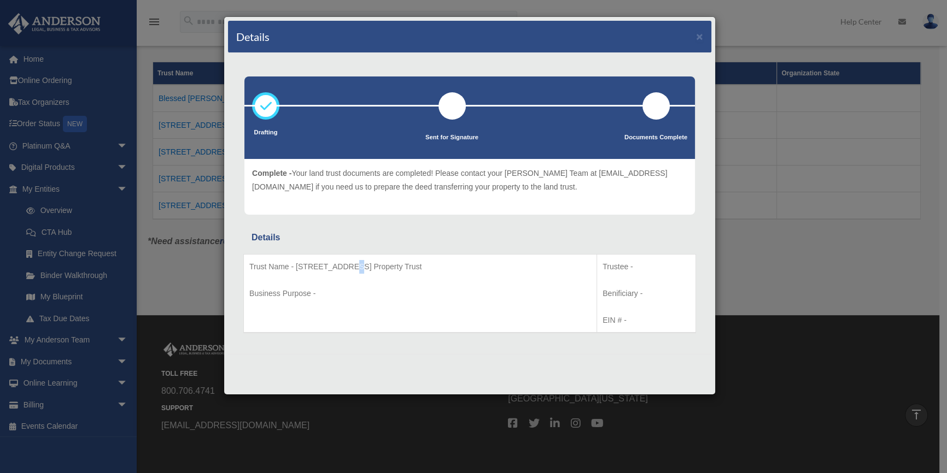
scroll to position [132, 0]
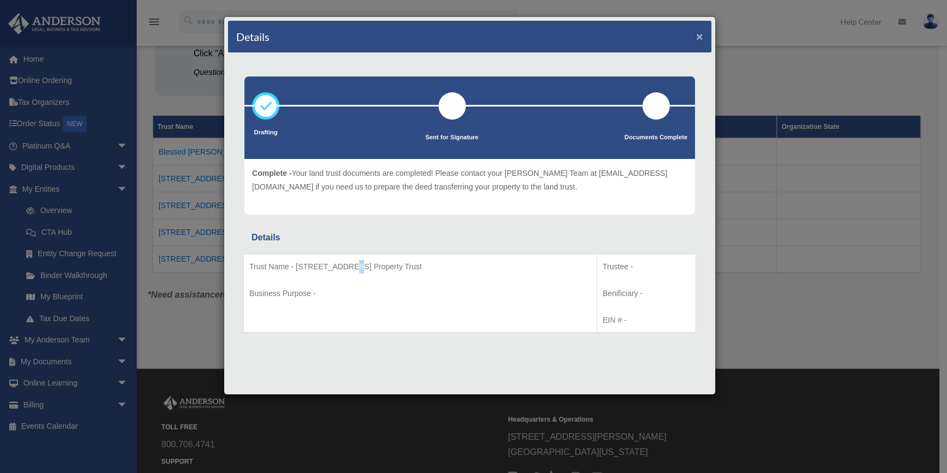
click at [697, 35] on button "×" at bounding box center [699, 36] width 7 height 11
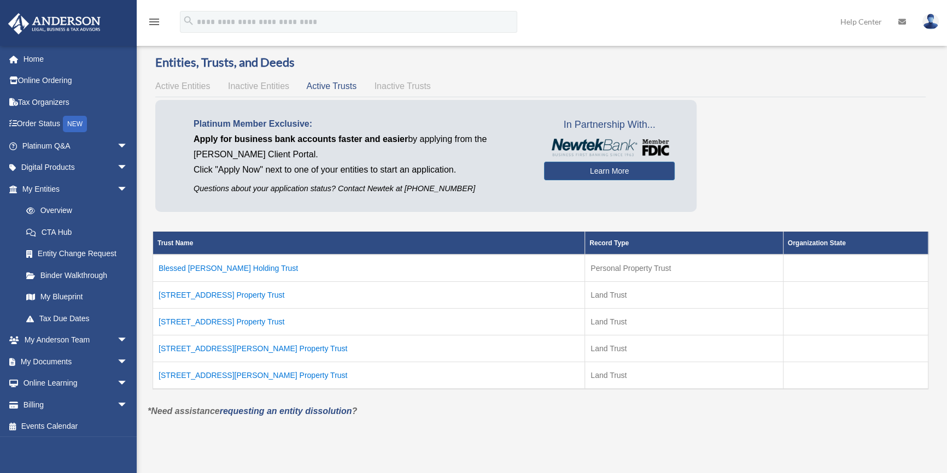
scroll to position [0, 0]
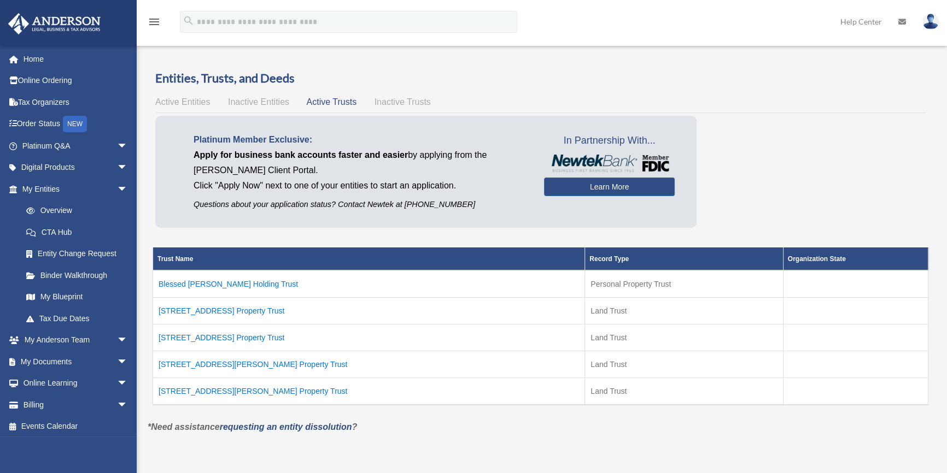
click at [239, 361] on td "22018 Cantara St Property Trust" at bounding box center [369, 364] width 432 height 27
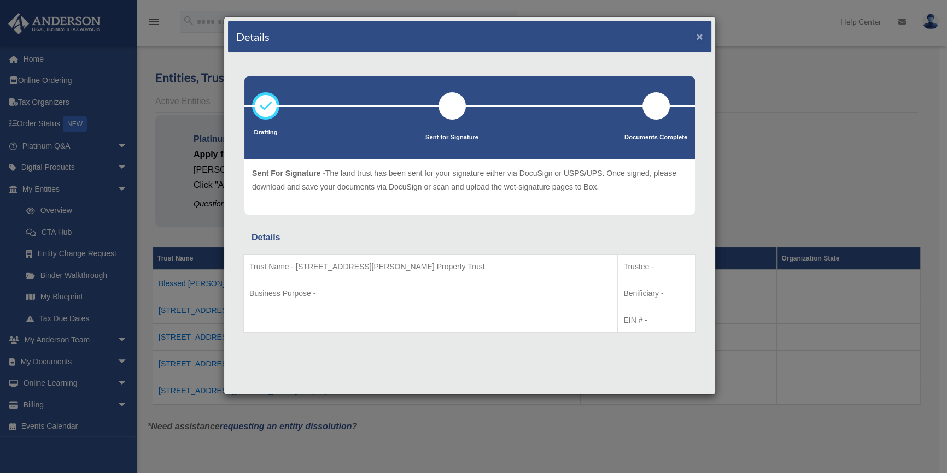
drag, startPoint x: 696, startPoint y: 36, endPoint x: 642, endPoint y: 78, distance: 68.5
click at [696, 36] on button "×" at bounding box center [699, 36] width 7 height 11
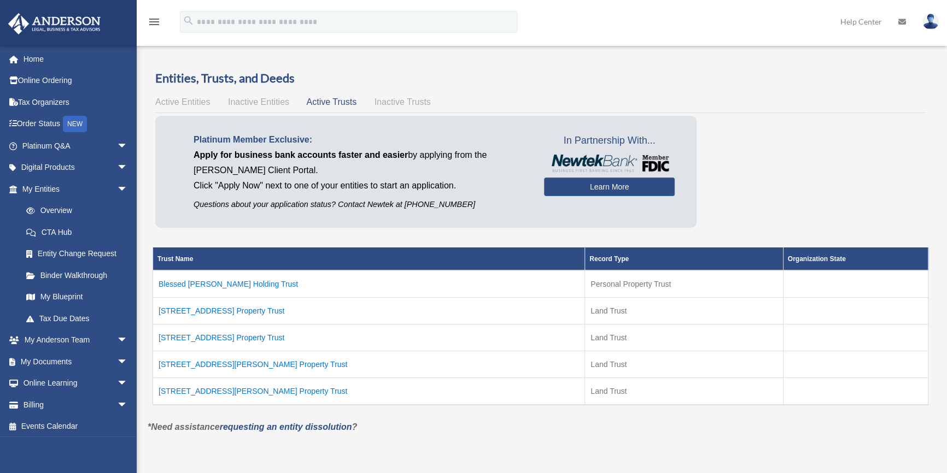
scroll to position [99, 0]
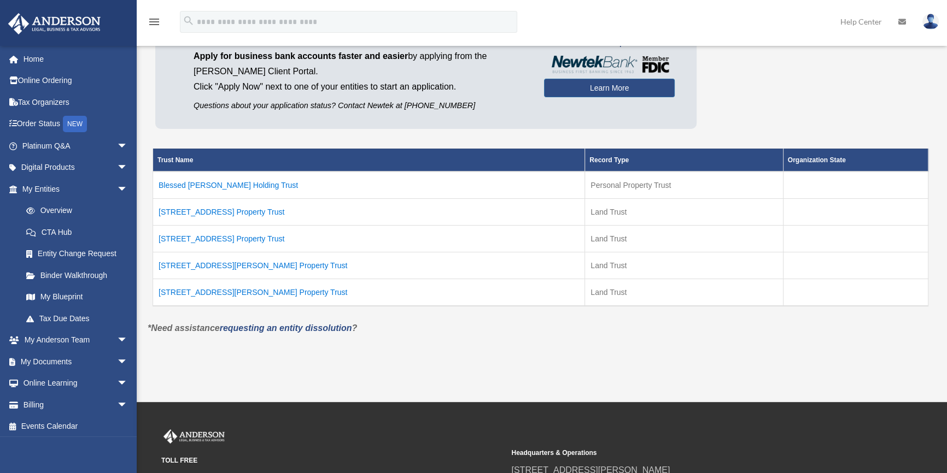
click at [227, 185] on td "Blessed Dino Doll Holding Trust" at bounding box center [369, 185] width 432 height 27
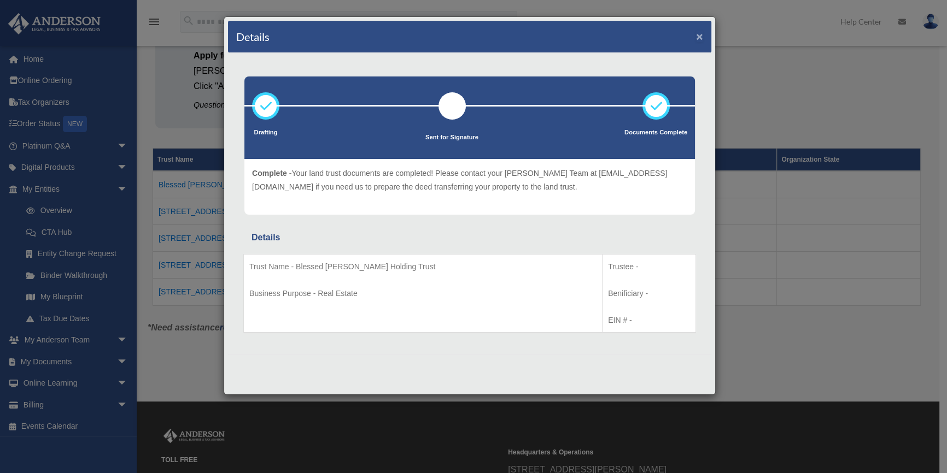
click at [699, 34] on button "×" at bounding box center [699, 36] width 7 height 11
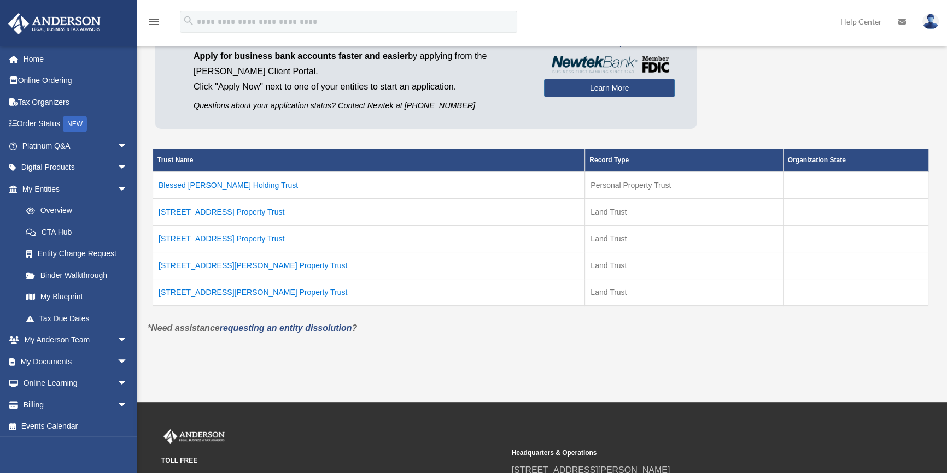
click at [230, 183] on td "Blessed Dino Doll Holding Trust" at bounding box center [369, 185] width 432 height 27
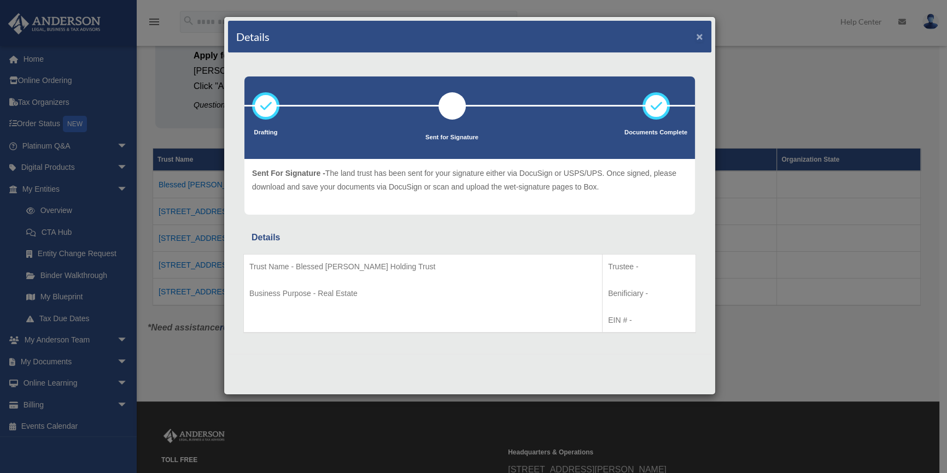
click at [700, 34] on button "×" at bounding box center [699, 36] width 7 height 11
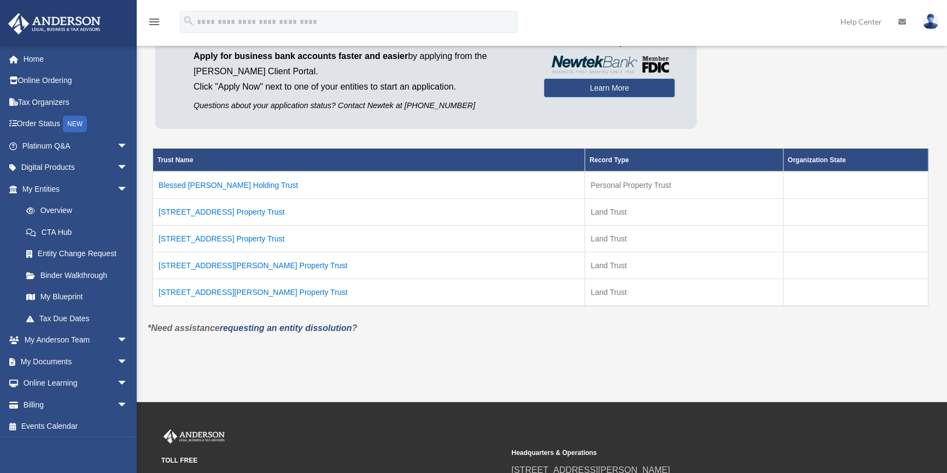
scroll to position [0, 0]
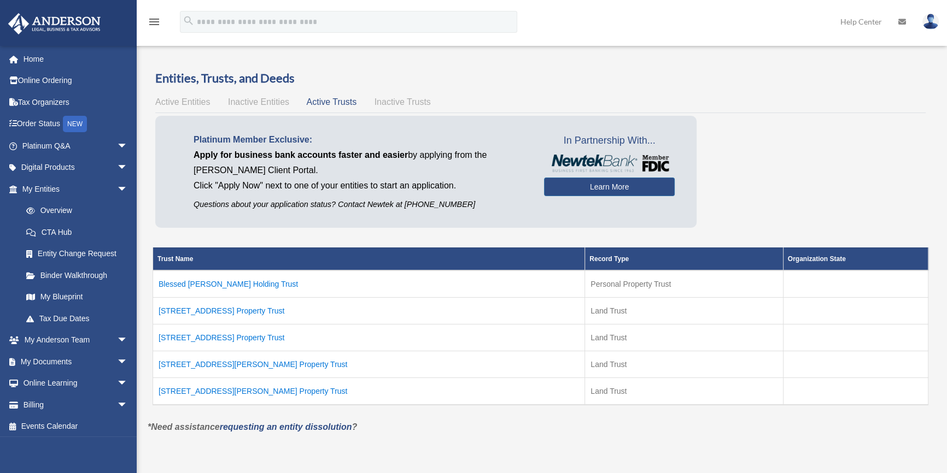
click at [191, 103] on span "Active Entities" at bounding box center [182, 101] width 55 height 9
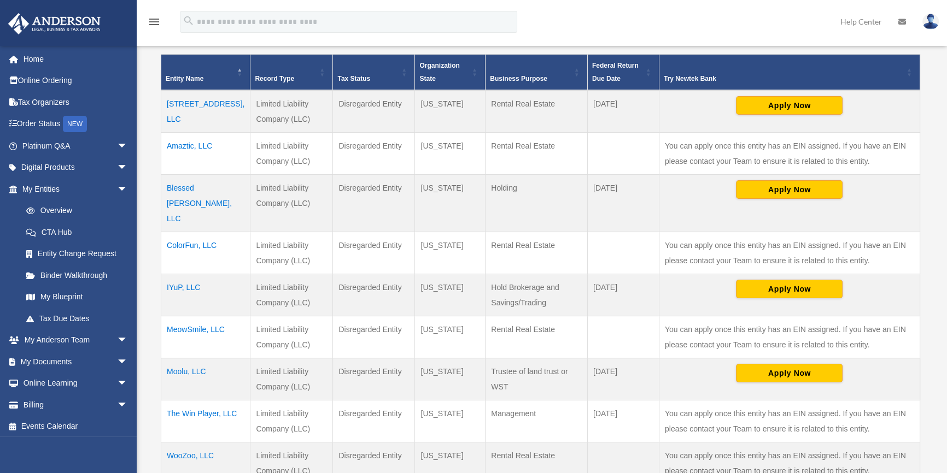
scroll to position [298, 0]
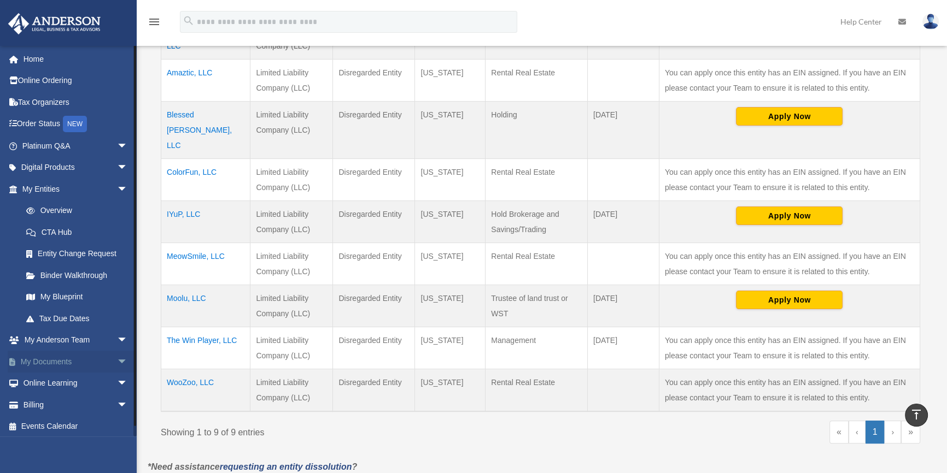
click at [77, 357] on link "My Documents arrow_drop_down" at bounding box center [76, 362] width 137 height 22
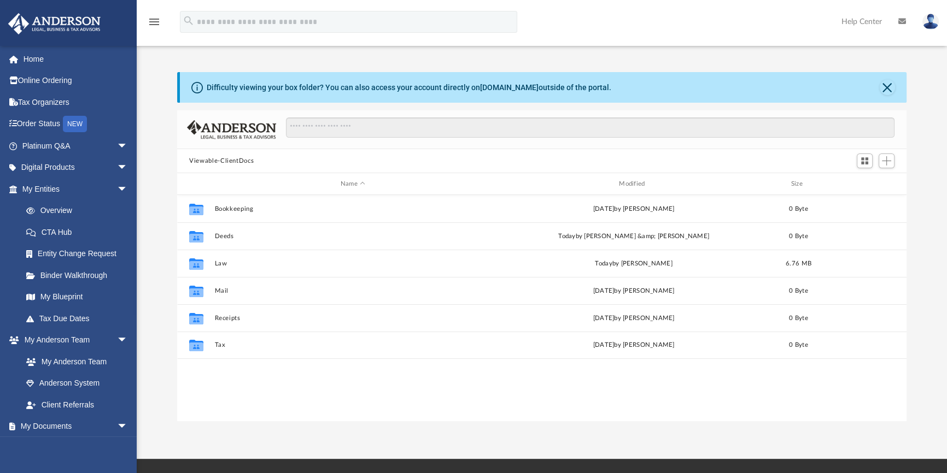
scroll to position [240, 721]
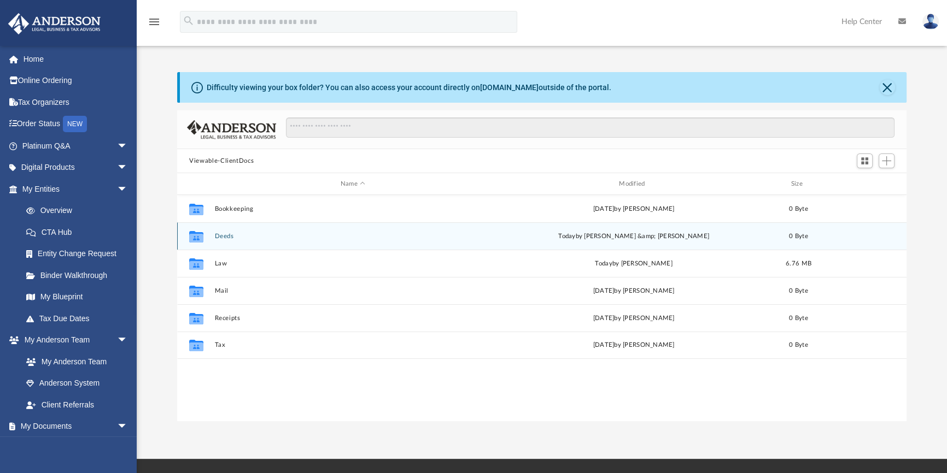
click at [224, 234] on button "Deeds" at bounding box center [353, 236] width 276 height 7
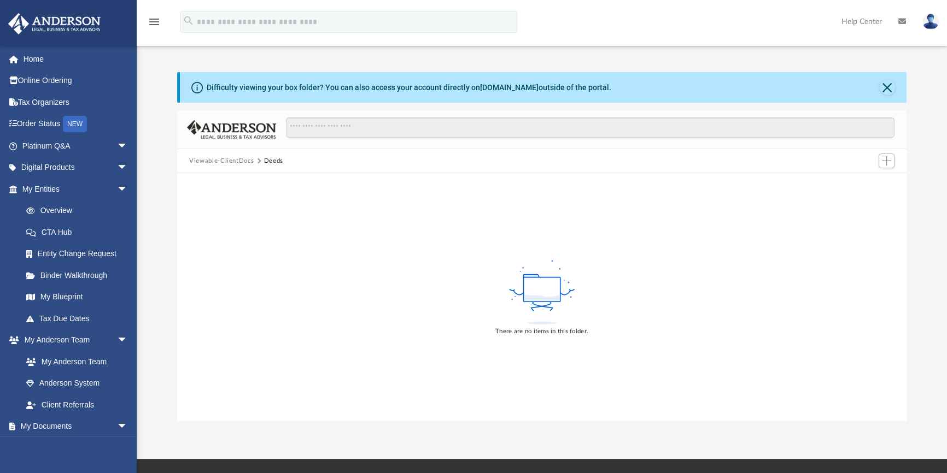
click at [283, 160] on div "Viewable-ClientDocs Deeds" at bounding box center [240, 161] width 103 height 10
click at [236, 162] on button "Viewable-ClientDocs" at bounding box center [221, 161] width 64 height 10
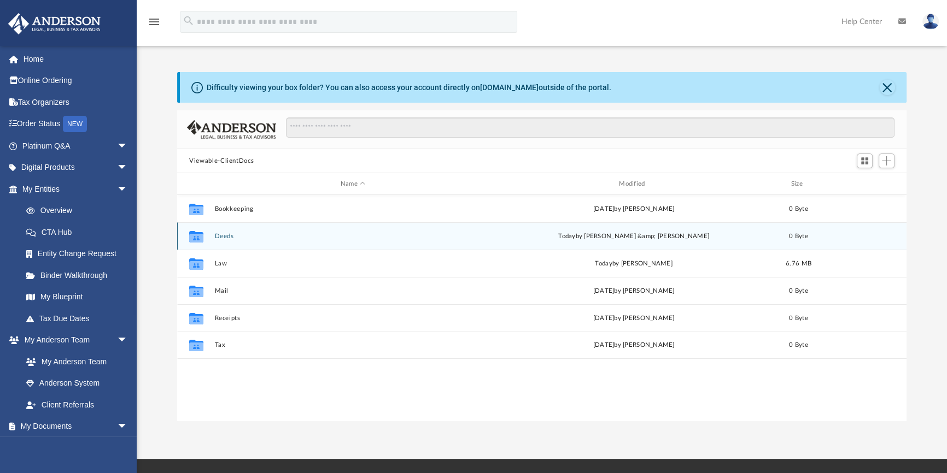
click at [847, 234] on div "Collaborated Folder Deeds [DATE] by [PERSON_NAME] &amp; [PERSON_NAME] 0 Byte" at bounding box center [541, 235] width 729 height 27
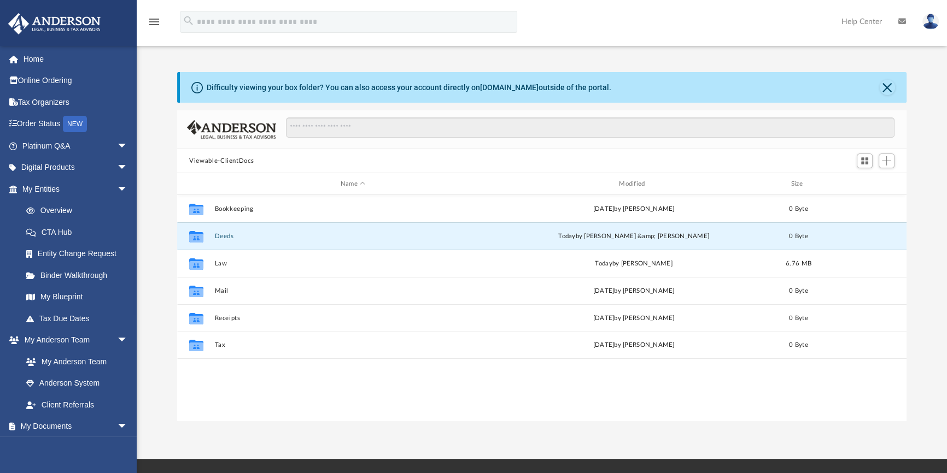
drag, startPoint x: 260, startPoint y: 230, endPoint x: 556, endPoint y: 420, distance: 351.7
click at [556, 420] on div "Collaborated Folder Bookkeeping [DATE] by [PERSON_NAME] 0 Byte Collaborated Fol…" at bounding box center [541, 308] width 729 height 226
click at [72, 295] on link "My Blueprint" at bounding box center [79, 297] width 129 height 22
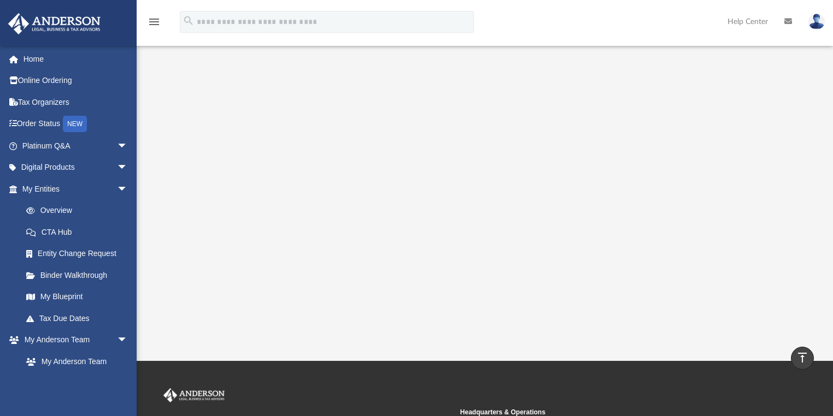
scroll to position [175, 0]
